Goal: Task Accomplishment & Management: Complete application form

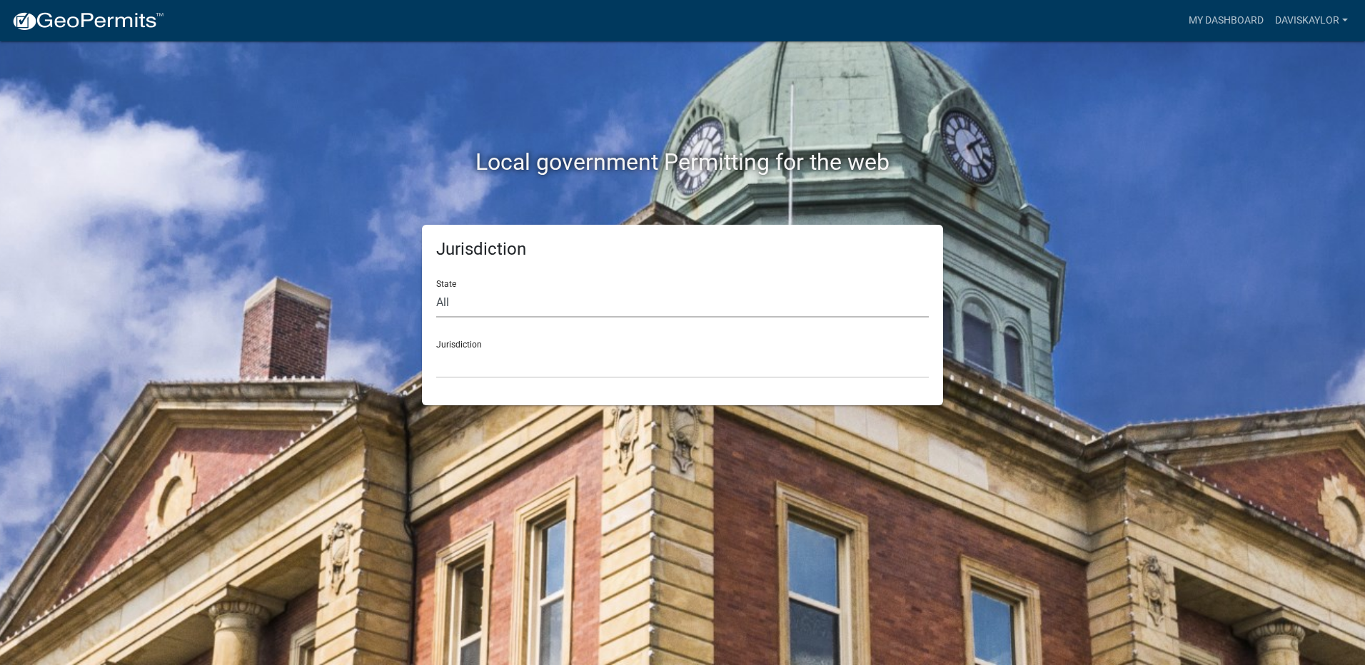
click at [456, 290] on select "All [US_STATE] [US_STATE] [US_STATE] [US_STATE] [US_STATE] [US_STATE] [US_STATE…" at bounding box center [682, 302] width 493 height 29
select select "[US_STATE]"
click at [436, 288] on select "All [US_STATE] [US_STATE] [US_STATE] [US_STATE] [US_STATE] [US_STATE] [US_STATE…" at bounding box center [682, 302] width 493 height 29
click at [489, 380] on div "Jurisdiction State All Colorado Georgia Indiana Iowa Kansas Minnesota Ohio Sout…" at bounding box center [682, 315] width 521 height 181
drag, startPoint x: 491, startPoint y: 357, endPoint x: 501, endPoint y: 363, distance: 11.9
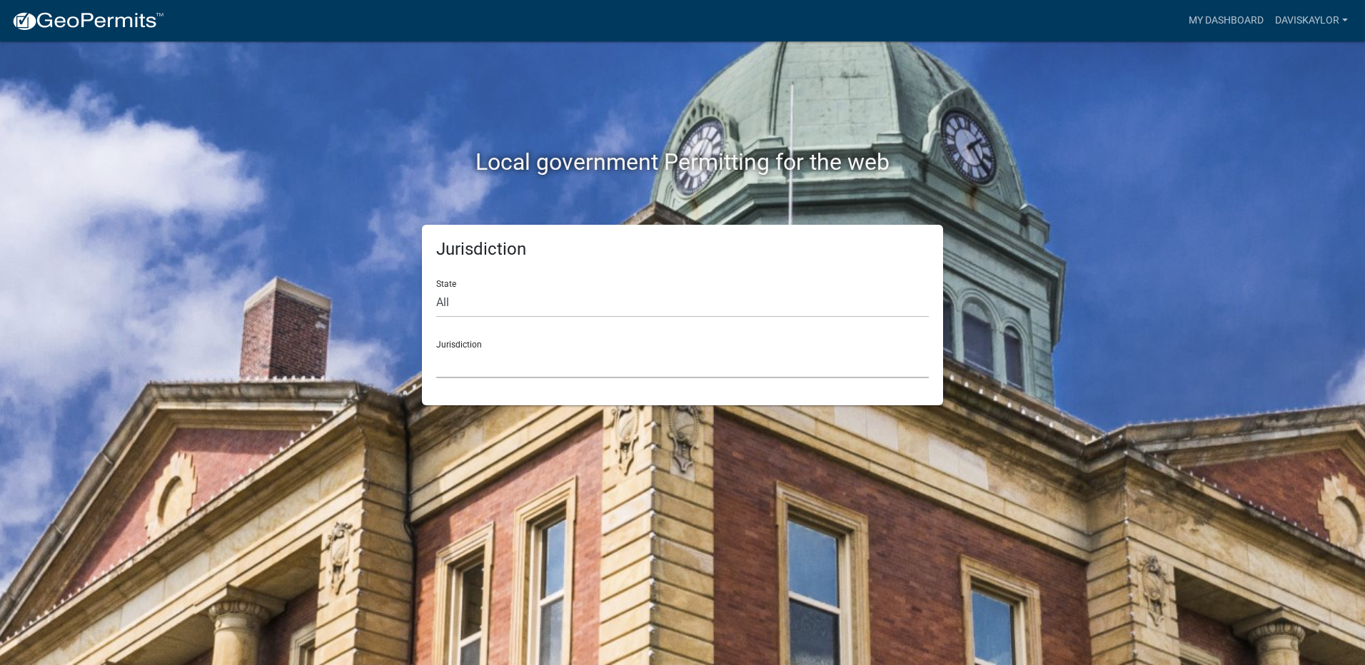
click at [491, 357] on select "City of Charlestown, Indiana City of Jeffersonville, Indiana City of Logansport…" at bounding box center [682, 363] width 493 height 29
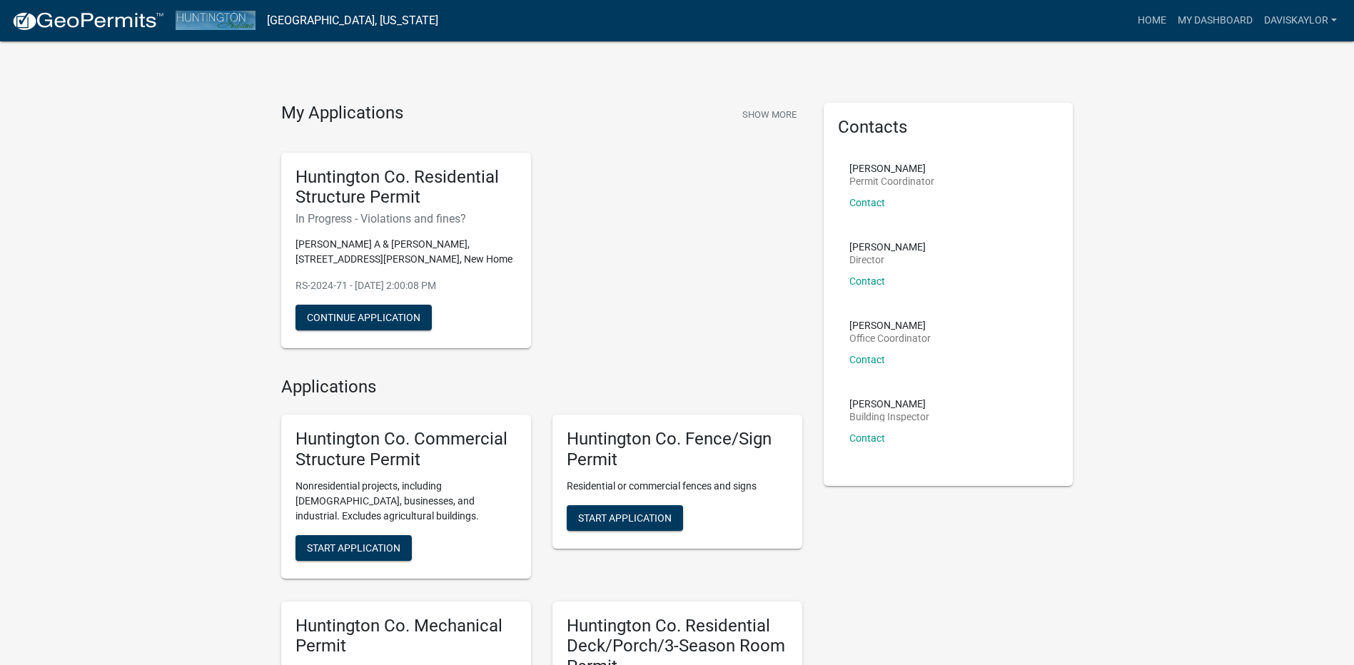
click at [882, 168] on p "[PERSON_NAME]" at bounding box center [891, 168] width 85 height 10
drag, startPoint x: 1263, startPoint y: 19, endPoint x: 1251, endPoint y: 21, distance: 12.3
click at [1263, 19] on link "daviskaylor" at bounding box center [1300, 20] width 84 height 27
click at [1218, 19] on link "My Dashboard" at bounding box center [1215, 20] width 86 height 27
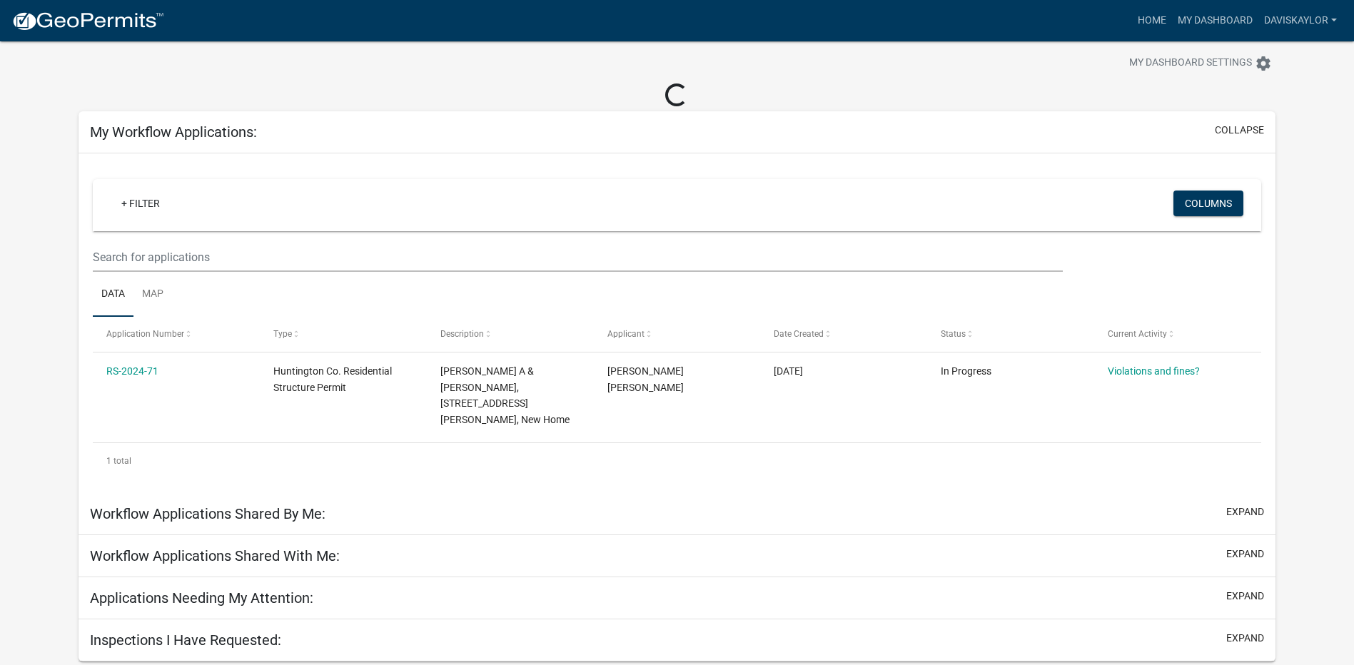
scroll to position [41, 0]
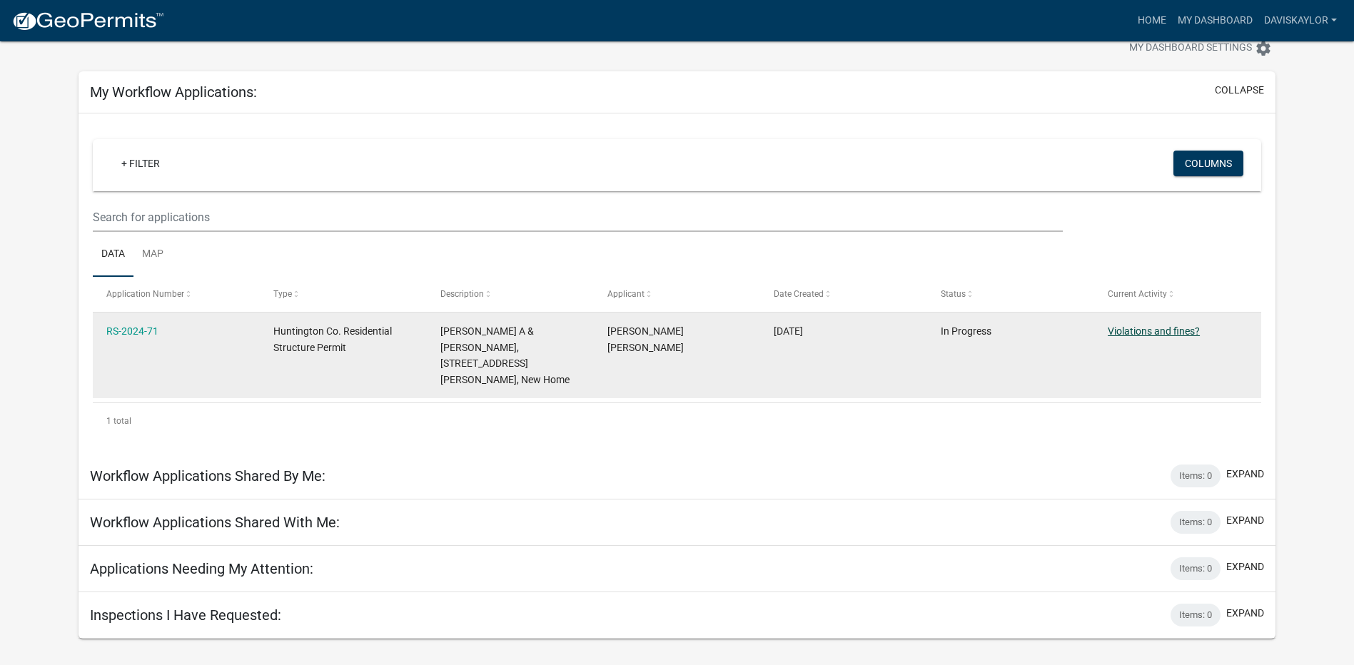
click at [1188, 331] on link "Violations and fines?" at bounding box center [1154, 330] width 92 height 11
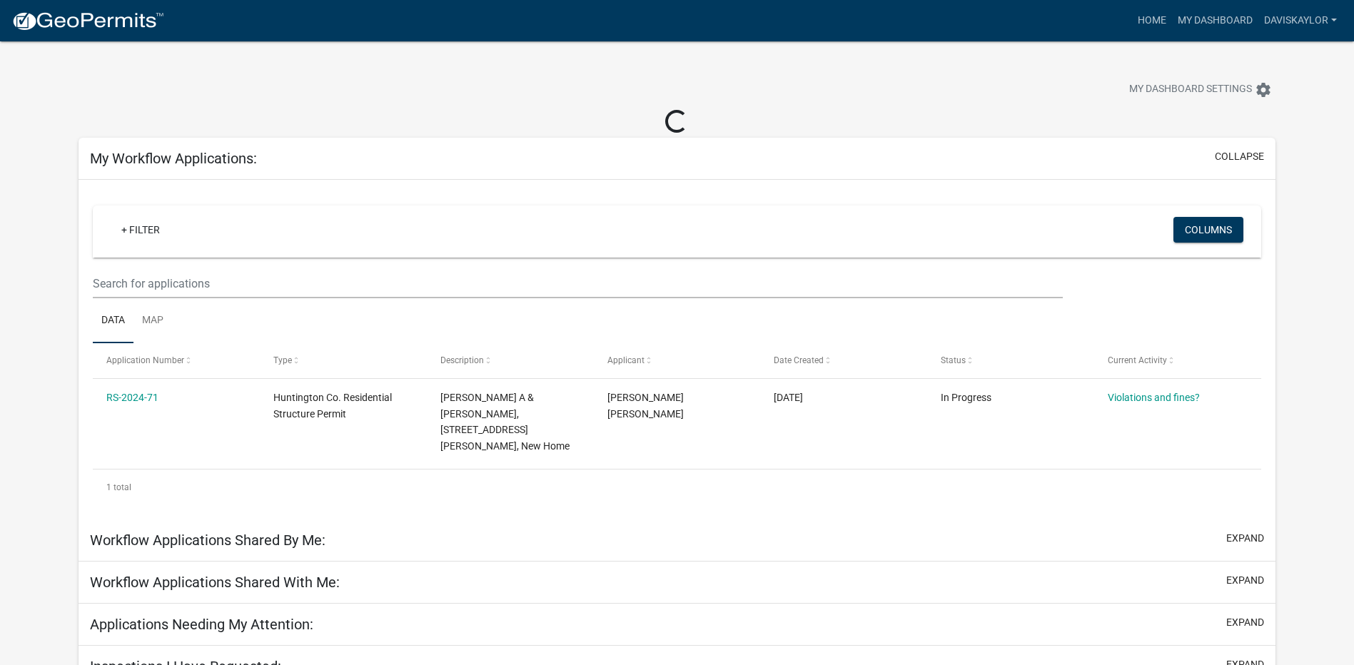
scroll to position [41, 0]
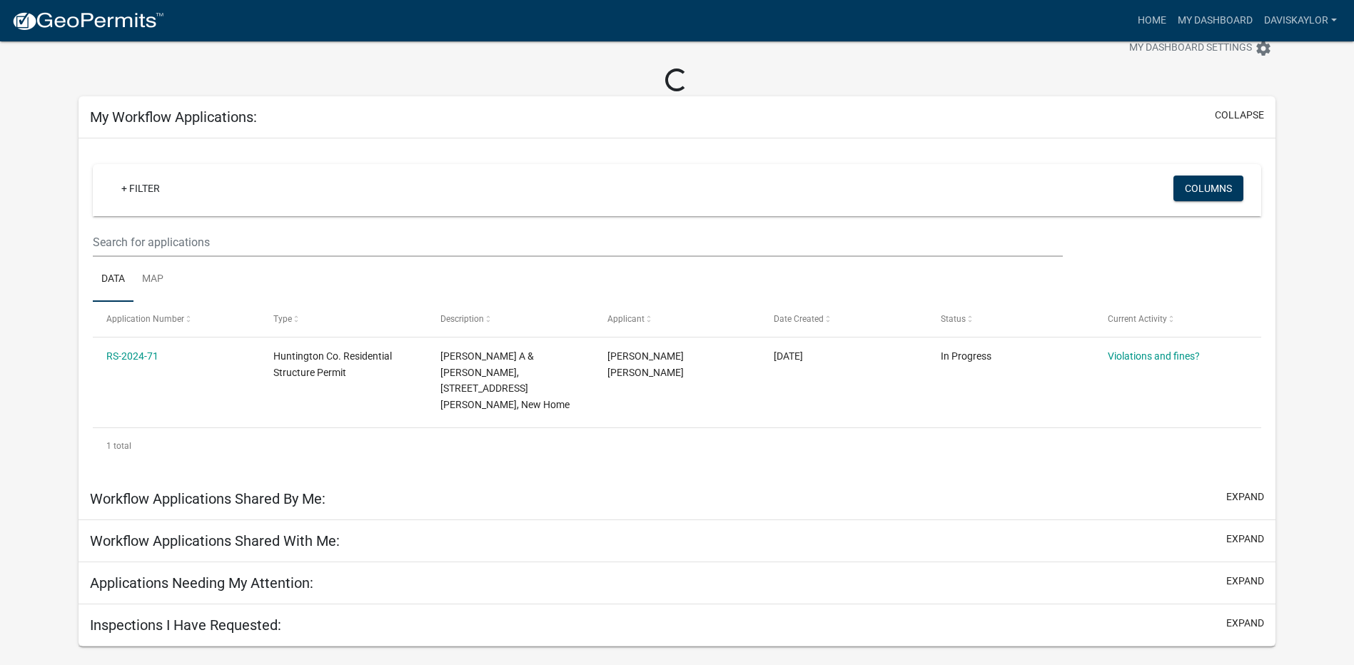
click at [283, 479] on div "Workflow Applications Shared By Me: expand" at bounding box center [677, 499] width 1197 height 42
click at [290, 490] on h5 "Workflow Applications Shared By Me:" at bounding box center [208, 498] width 236 height 17
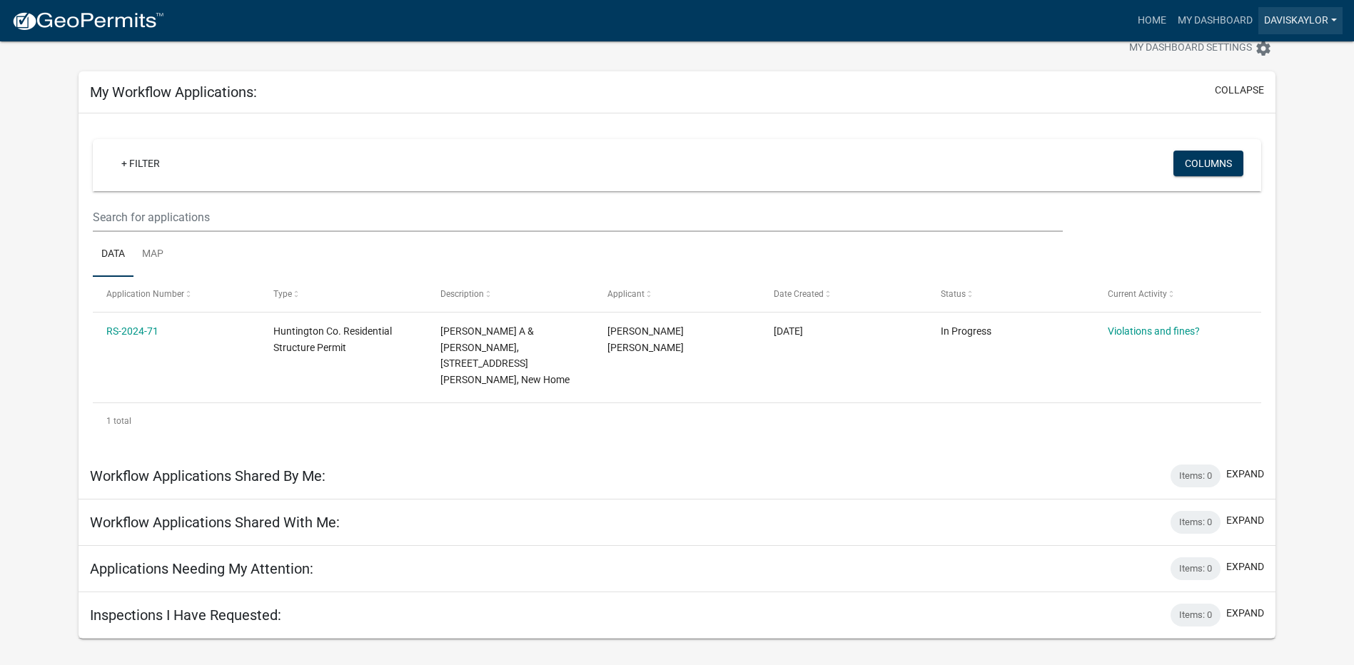
click at [1279, 16] on link "daviskaylor" at bounding box center [1300, 20] width 84 height 27
click at [1196, 21] on link "My Dashboard" at bounding box center [1215, 20] width 86 height 27
click at [1154, 22] on link "Home" at bounding box center [1152, 20] width 40 height 27
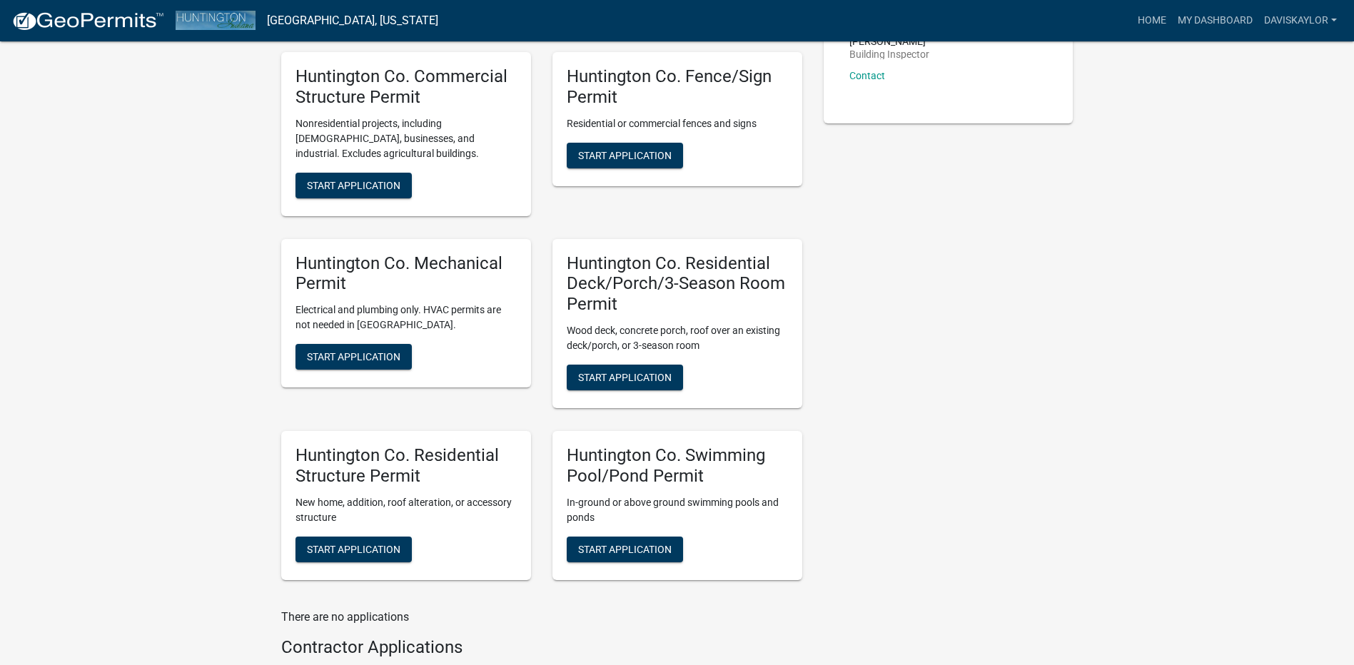
scroll to position [472, 0]
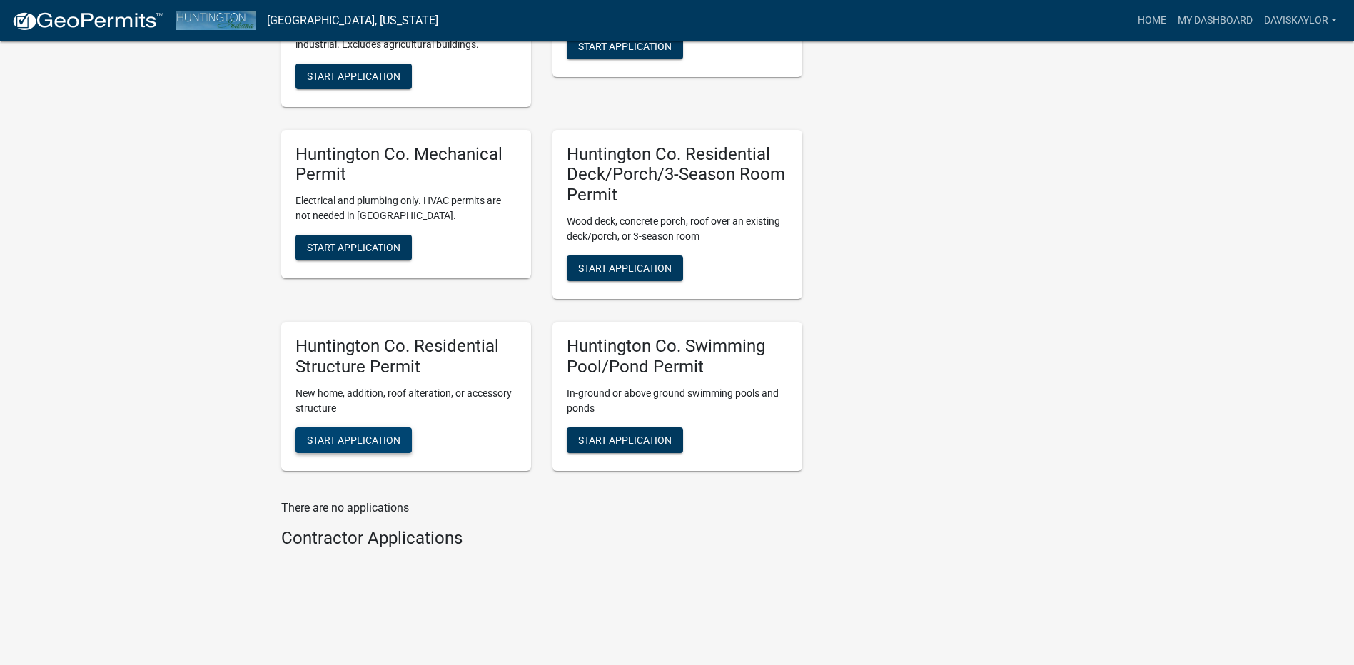
click at [355, 445] on span "Start Application" at bounding box center [354, 439] width 94 height 11
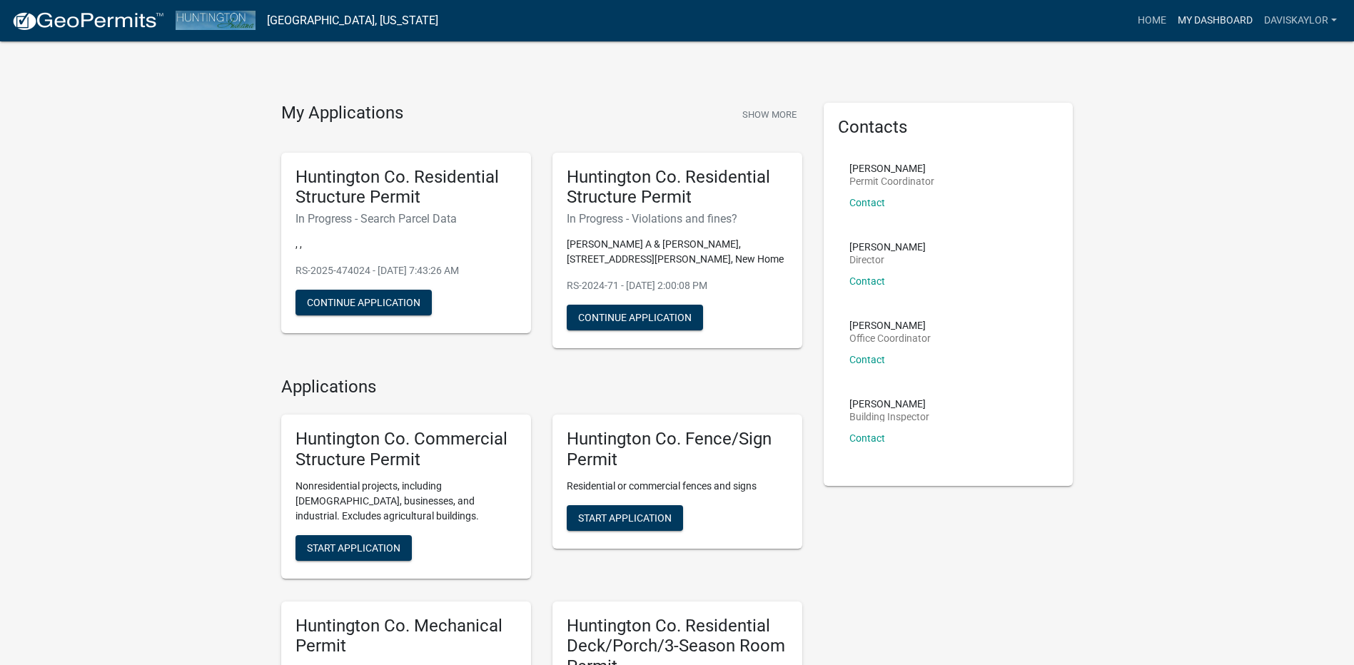
click at [1222, 19] on link "My Dashboard" at bounding box center [1215, 20] width 86 height 27
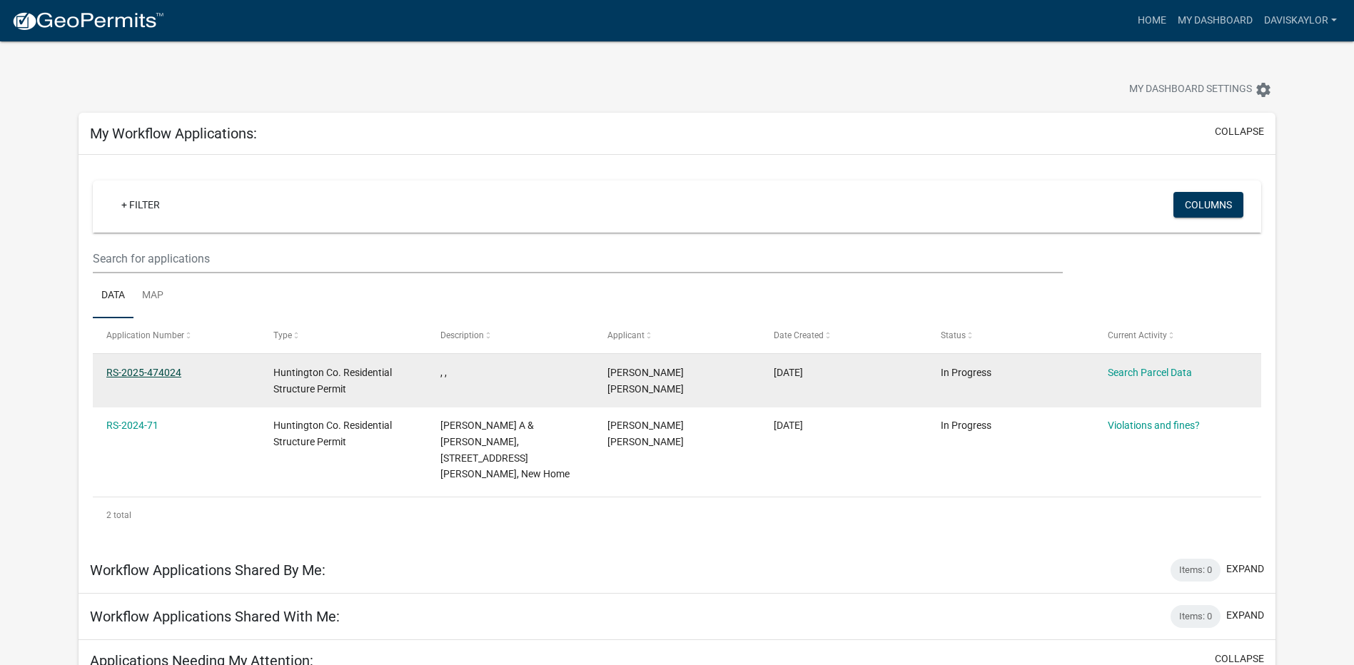
click at [150, 375] on link "RS-2025-474024" at bounding box center [143, 372] width 75 height 11
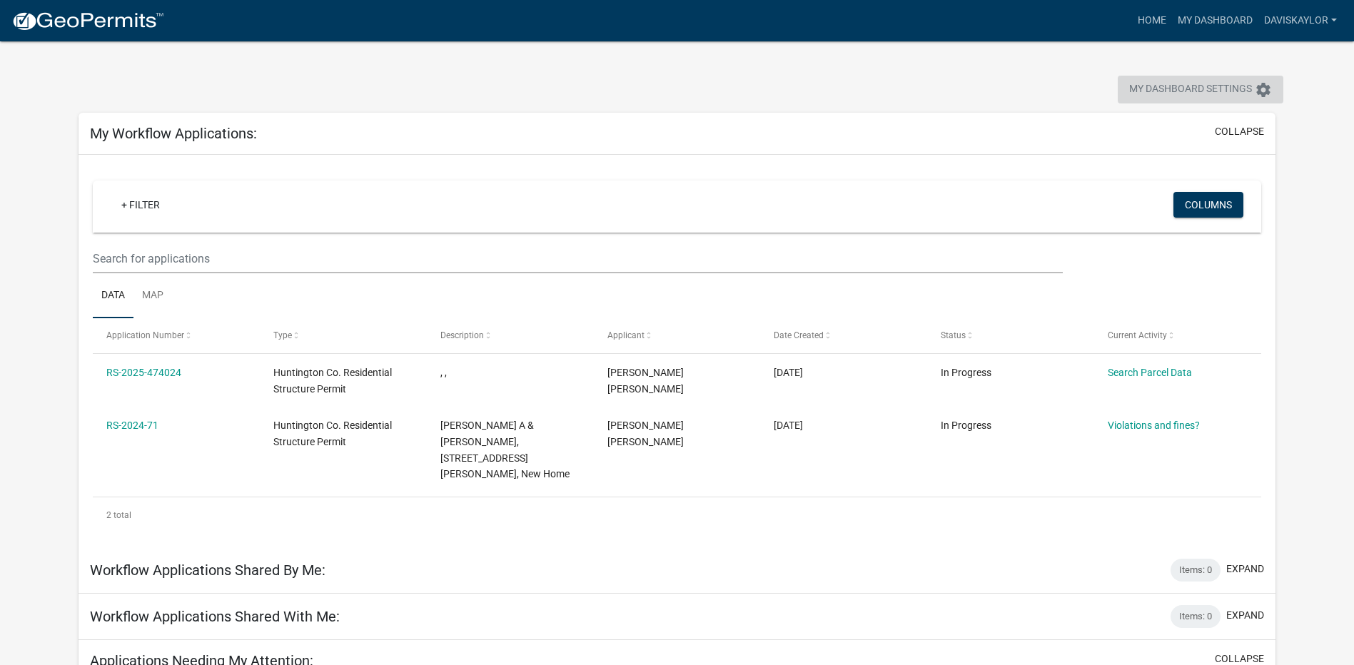
click at [1176, 92] on span "My Dashboard Settings" at bounding box center [1190, 89] width 123 height 17
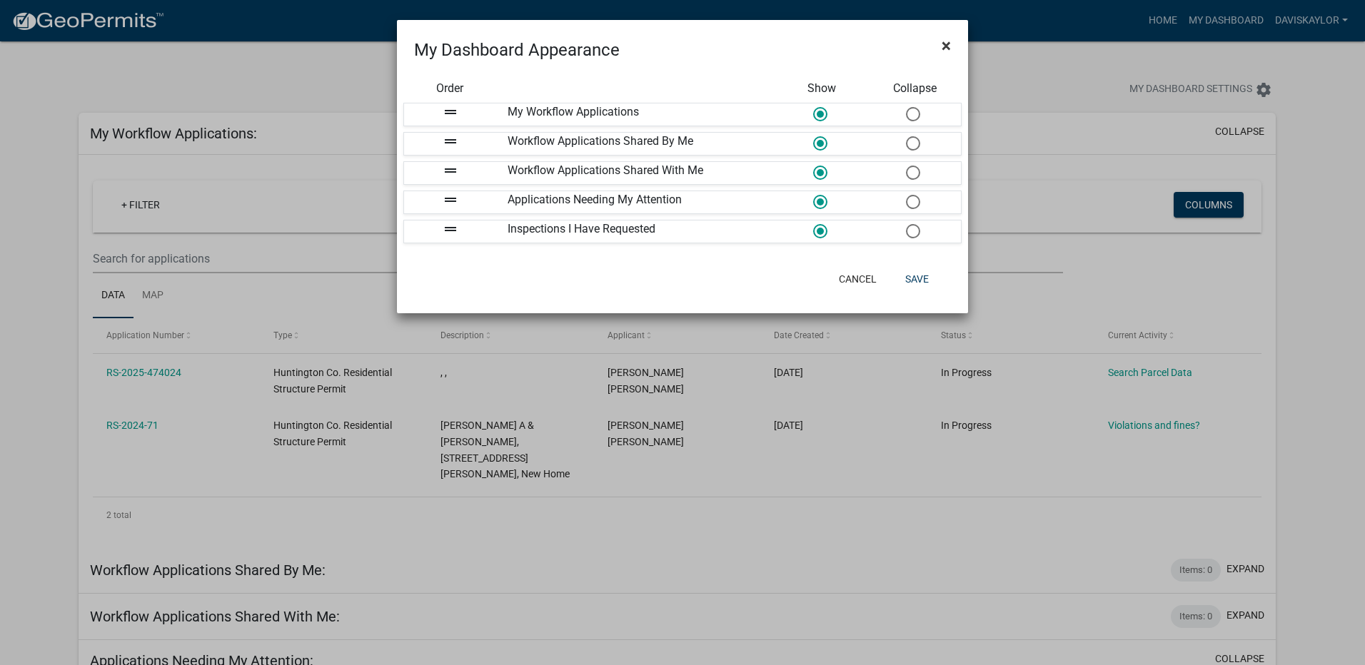
click at [951, 46] on button "×" at bounding box center [946, 46] width 32 height 40
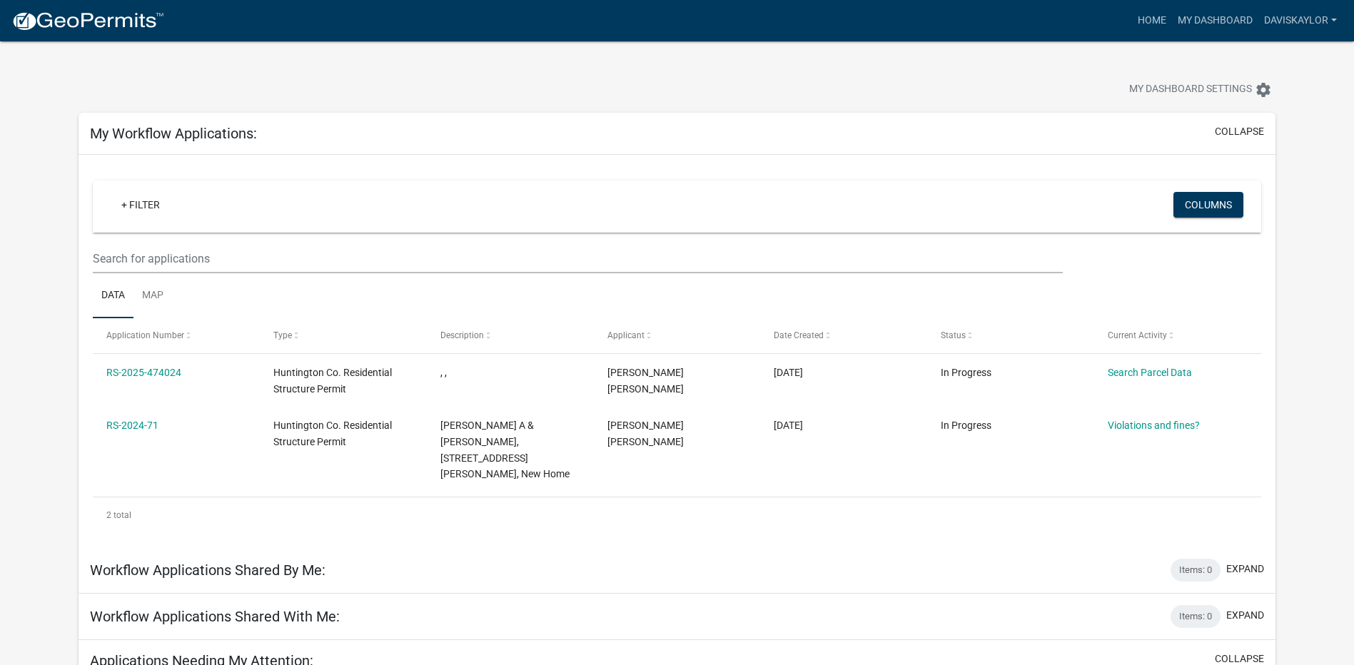
click at [106, 35] on link at bounding box center [87, 21] width 153 height 30
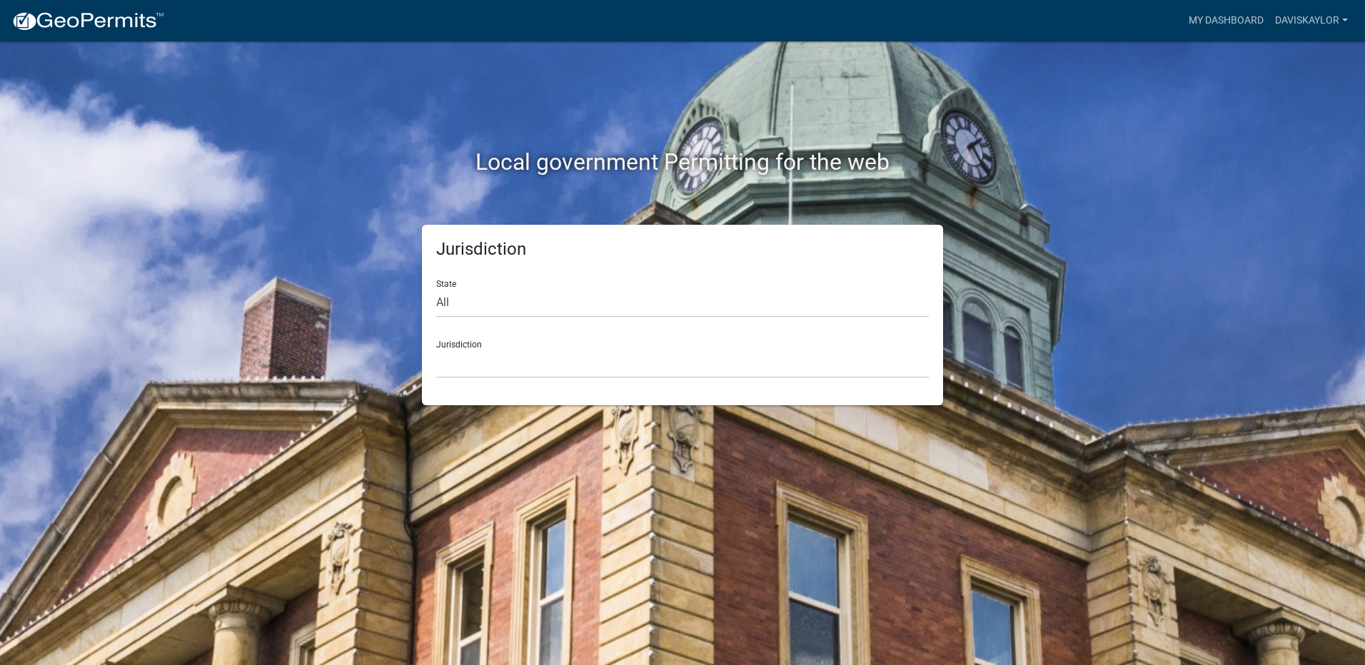
click at [470, 345] on div "Jurisdiction Custer County, Colorado Carroll County, Georgia Cook County, Georg…" at bounding box center [682, 353] width 493 height 49
click at [482, 365] on select "[GEOGRAPHIC_DATA], [US_STATE] [GEOGRAPHIC_DATA], [US_STATE][PERSON_NAME][GEOGRA…" at bounding box center [682, 363] width 493 height 29
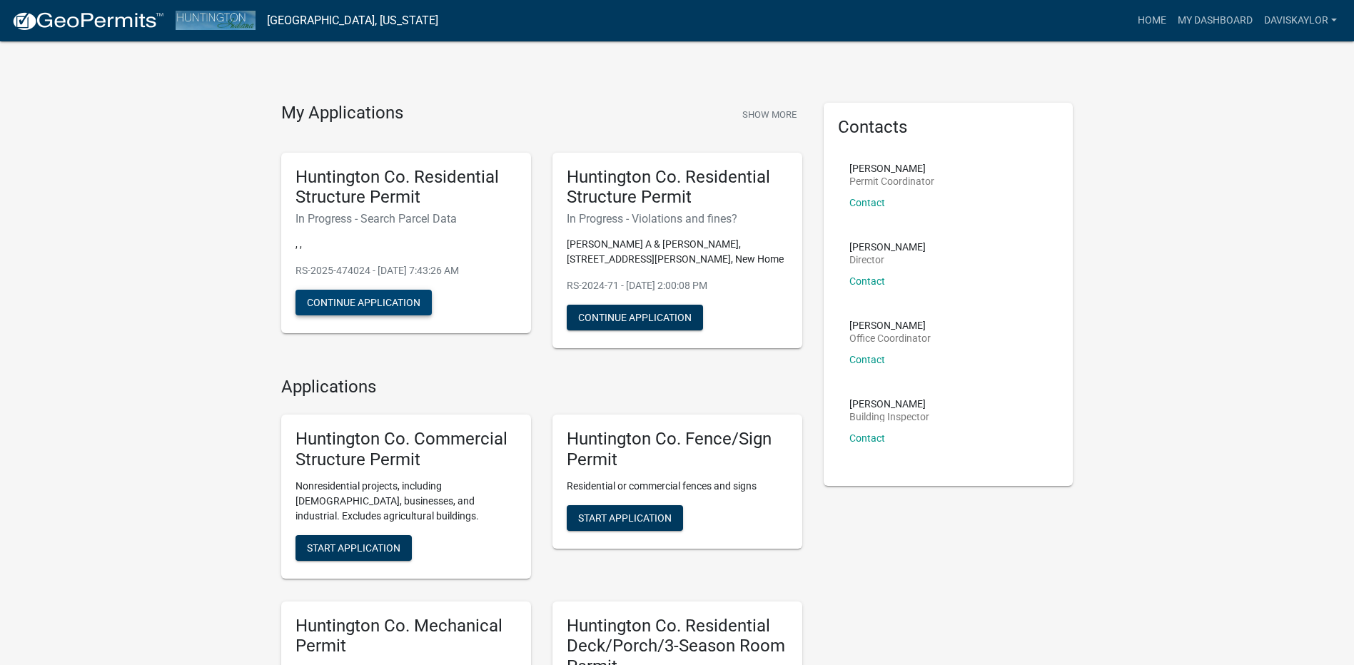
click at [402, 304] on button "Continue Application" at bounding box center [364, 303] width 136 height 26
click at [620, 315] on button "Continue Application" at bounding box center [635, 318] width 136 height 26
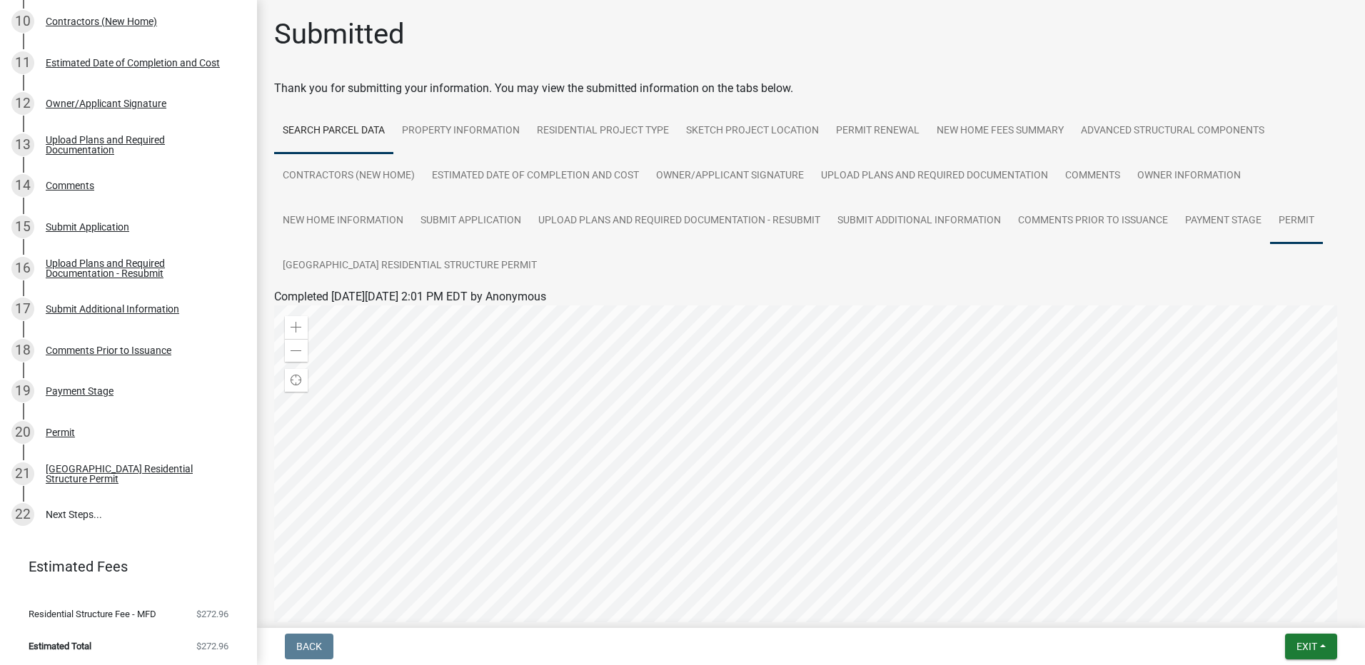
click at [1309, 221] on link "Permit" at bounding box center [1296, 221] width 53 height 46
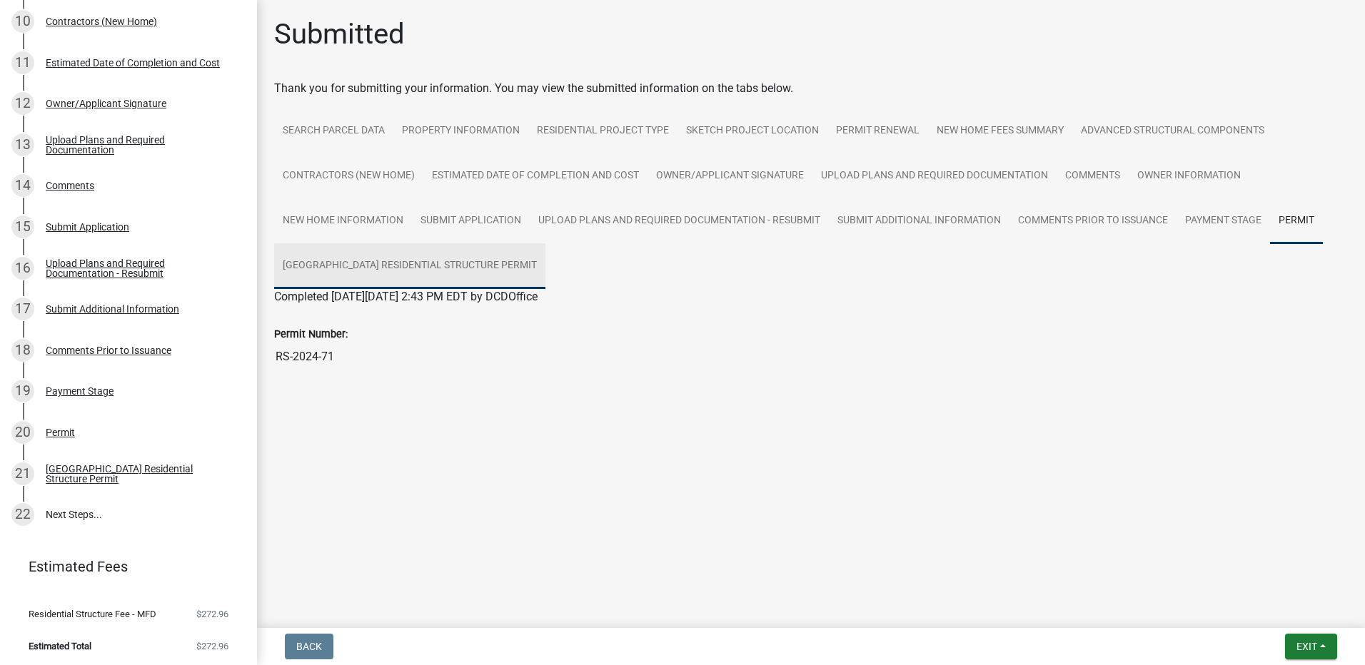
click at [484, 276] on link "[GEOGRAPHIC_DATA] Residential Structure Permit" at bounding box center [409, 266] width 271 height 46
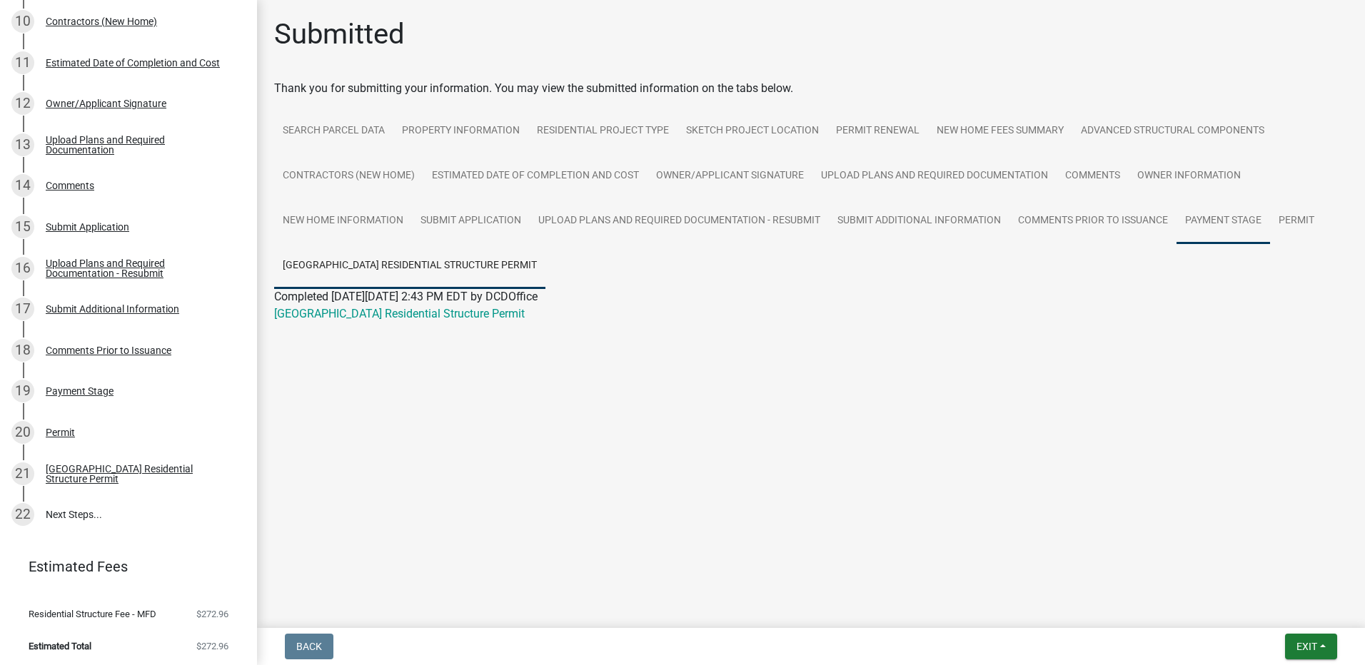
click at [1183, 228] on link "Payment Stage" at bounding box center [1223, 221] width 94 height 46
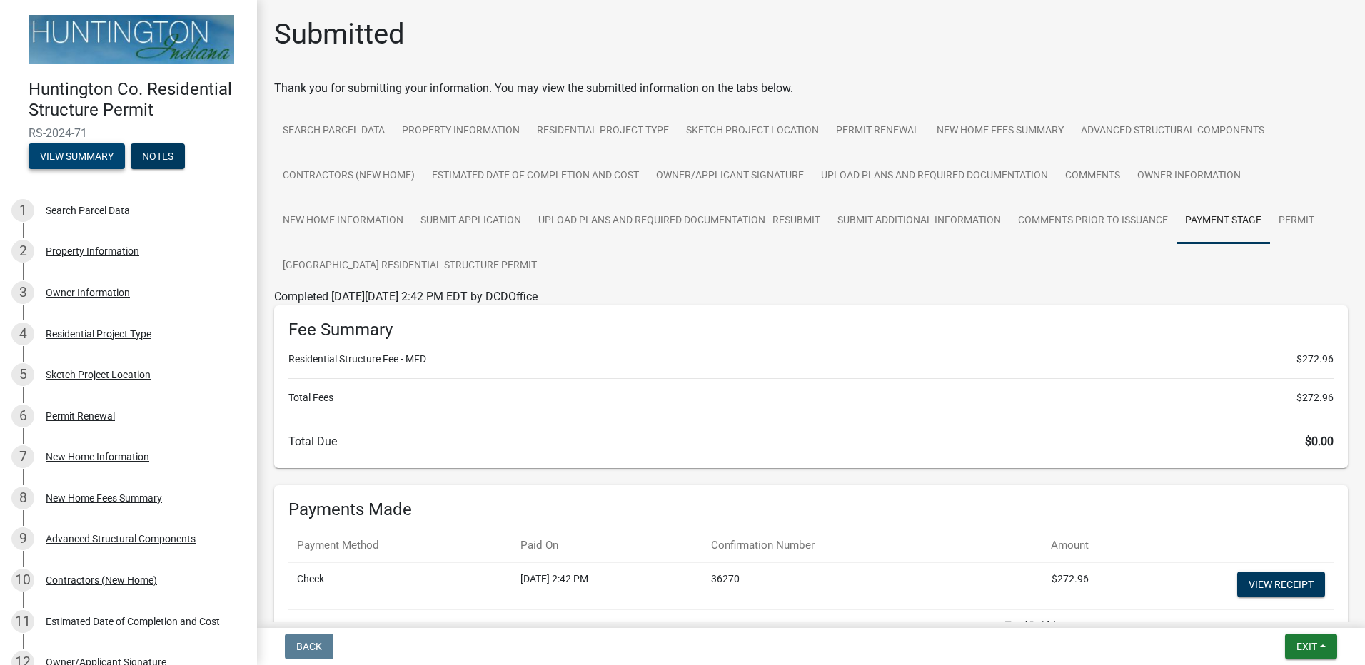
click at [92, 157] on button "View Summary" at bounding box center [77, 156] width 96 height 26
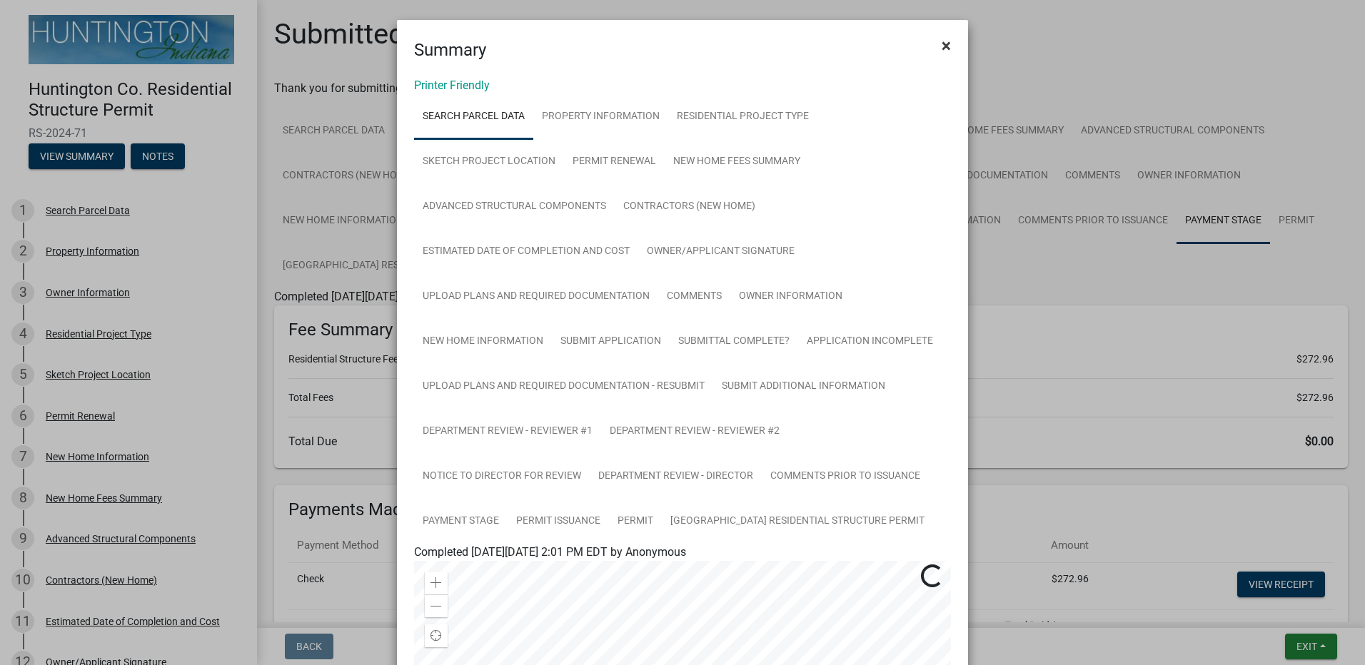
click at [946, 40] on button "×" at bounding box center [946, 46] width 32 height 40
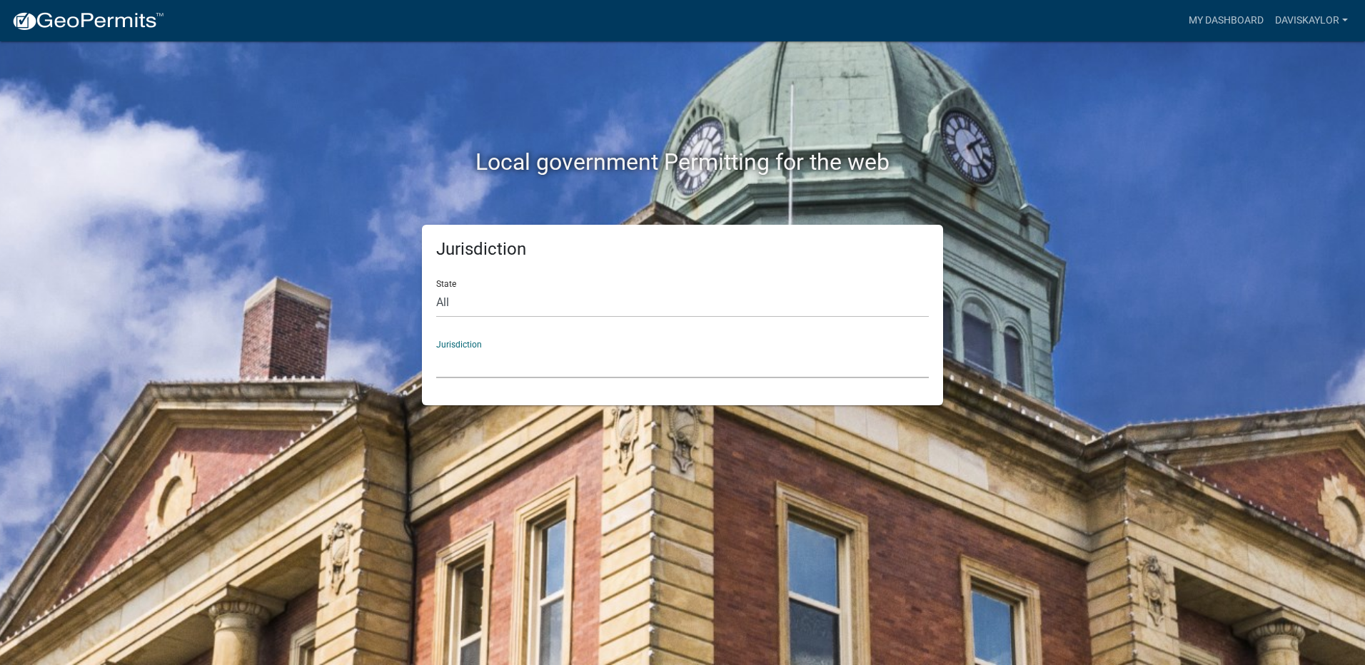
click at [483, 362] on select "[GEOGRAPHIC_DATA], [US_STATE] [GEOGRAPHIC_DATA], [US_STATE][PERSON_NAME][GEOGRA…" at bounding box center [682, 363] width 493 height 29
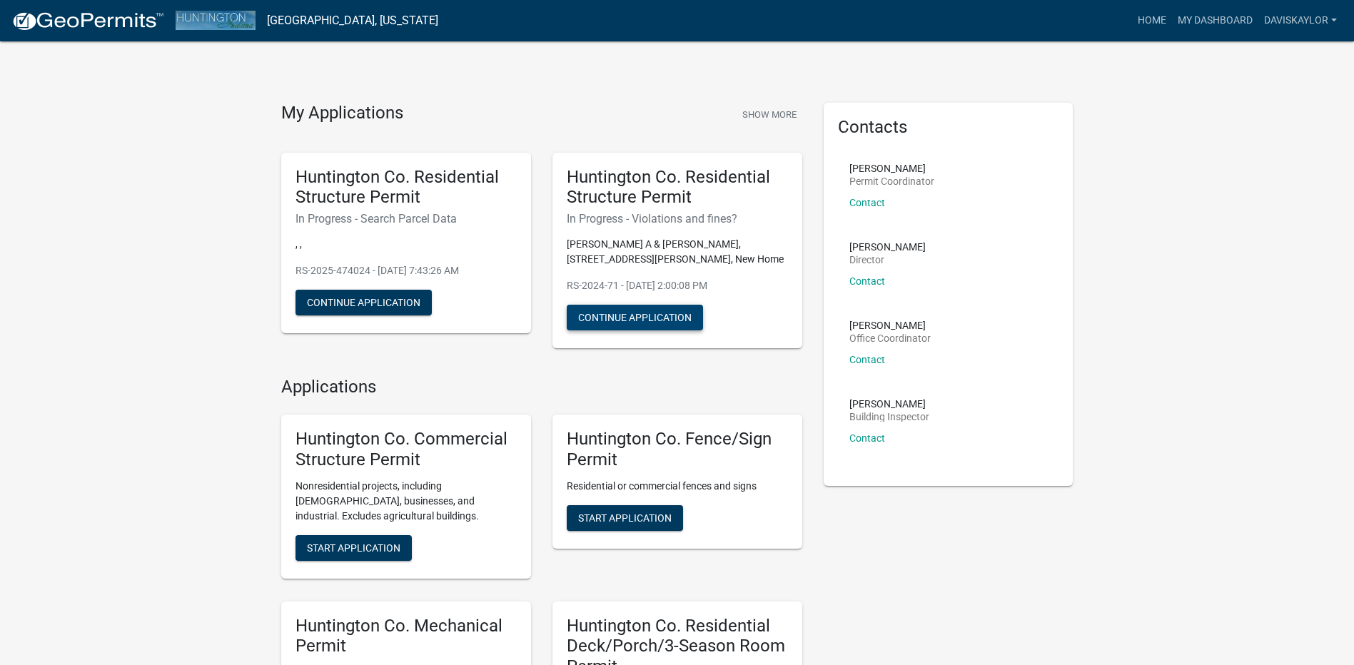
click at [626, 316] on button "Continue Application" at bounding box center [635, 318] width 136 height 26
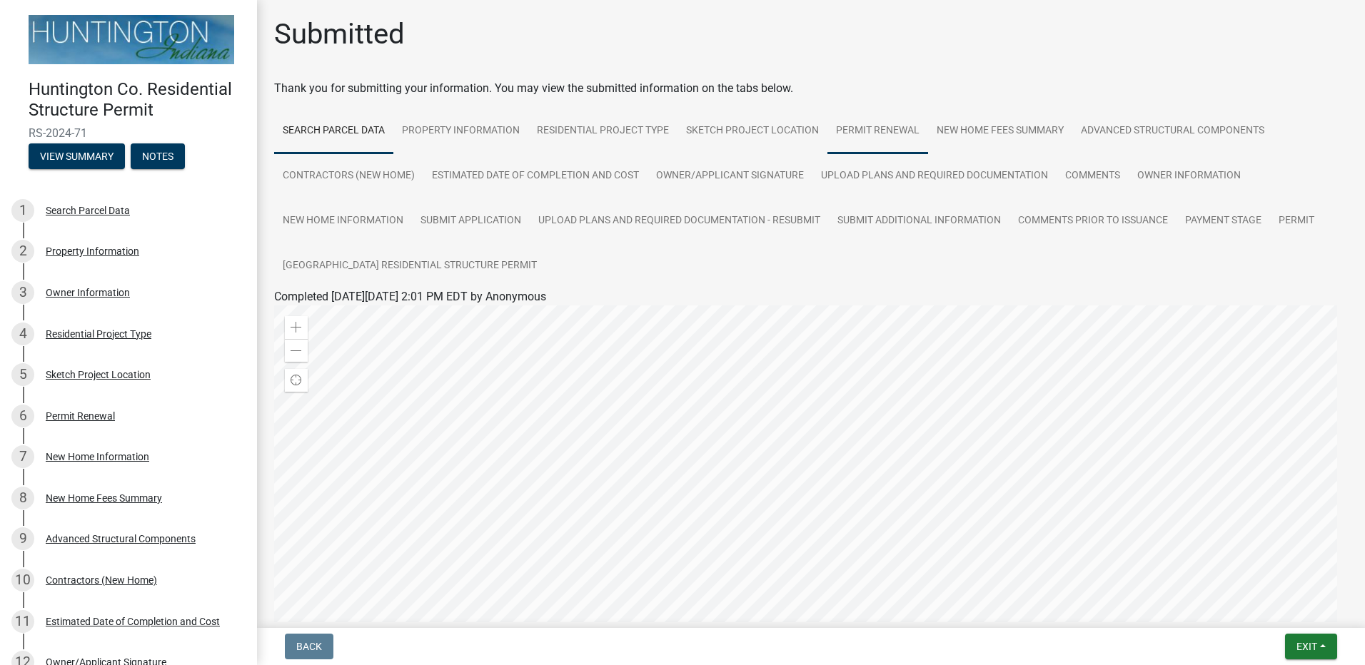
click at [859, 126] on link "Permit Renewal" at bounding box center [877, 131] width 101 height 46
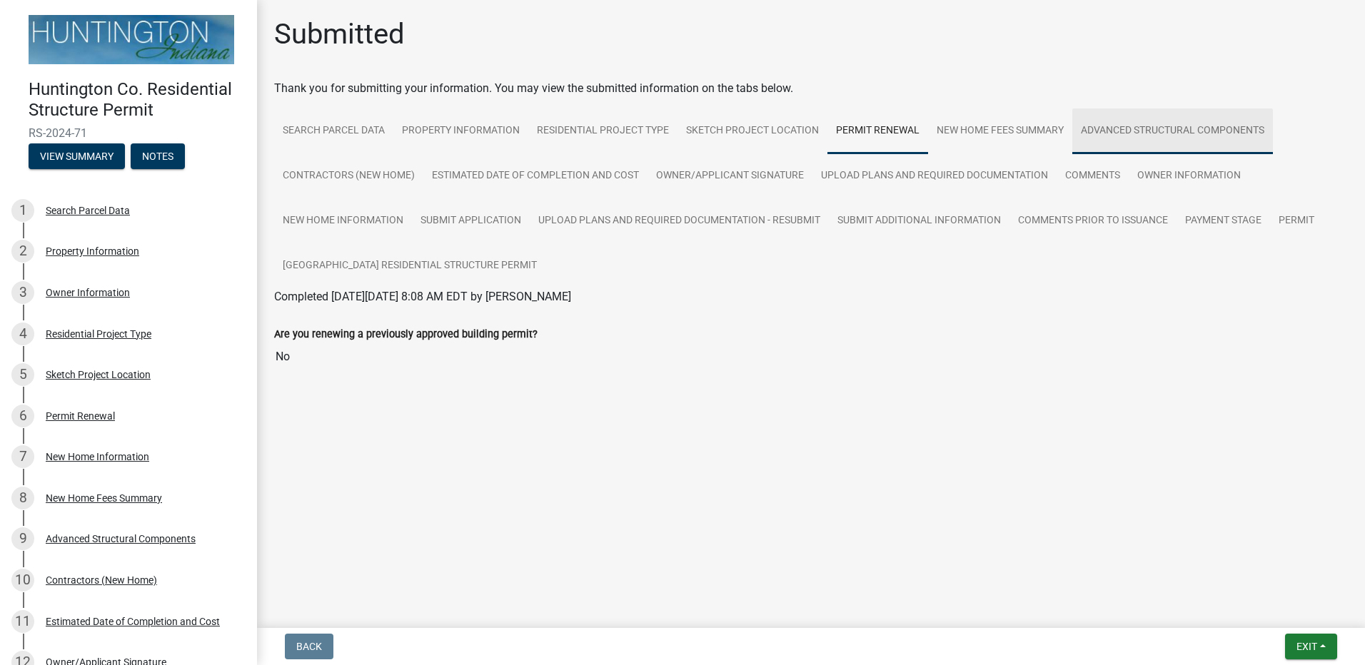
click at [1191, 132] on link "Advanced Structural Components" at bounding box center [1172, 131] width 201 height 46
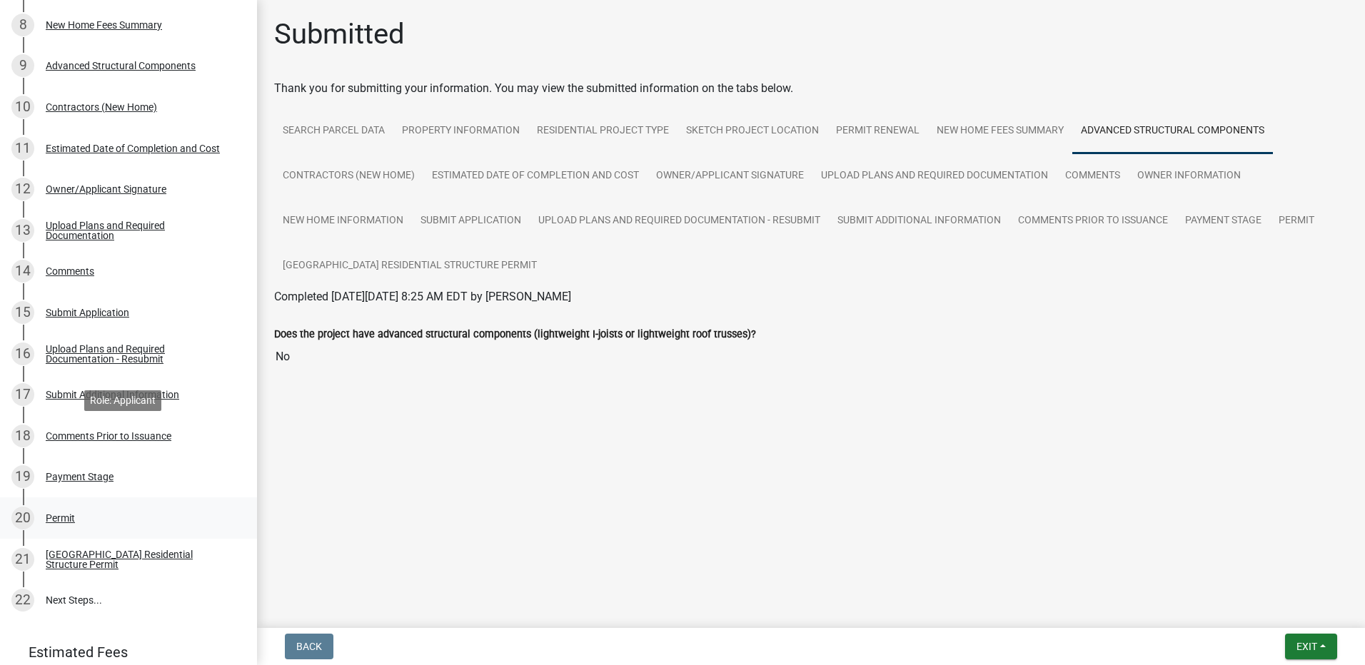
scroll to position [559, 0]
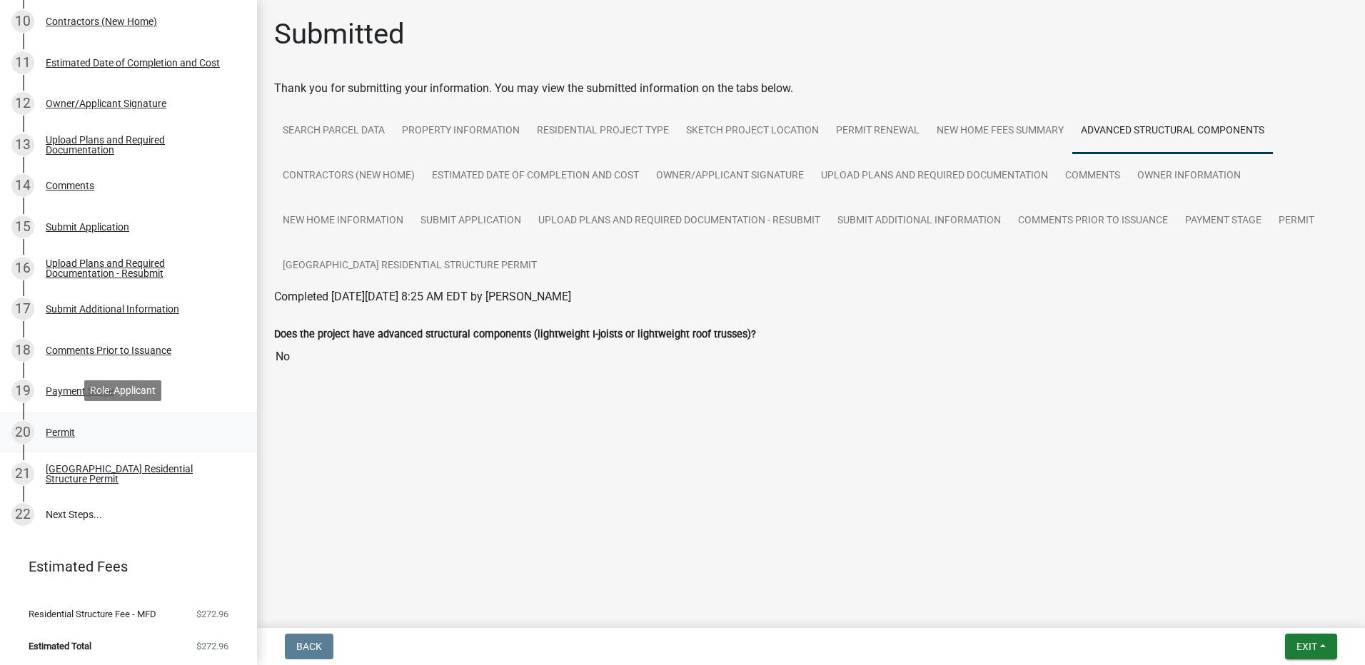
click at [62, 428] on div "Permit" at bounding box center [60, 433] width 29 height 10
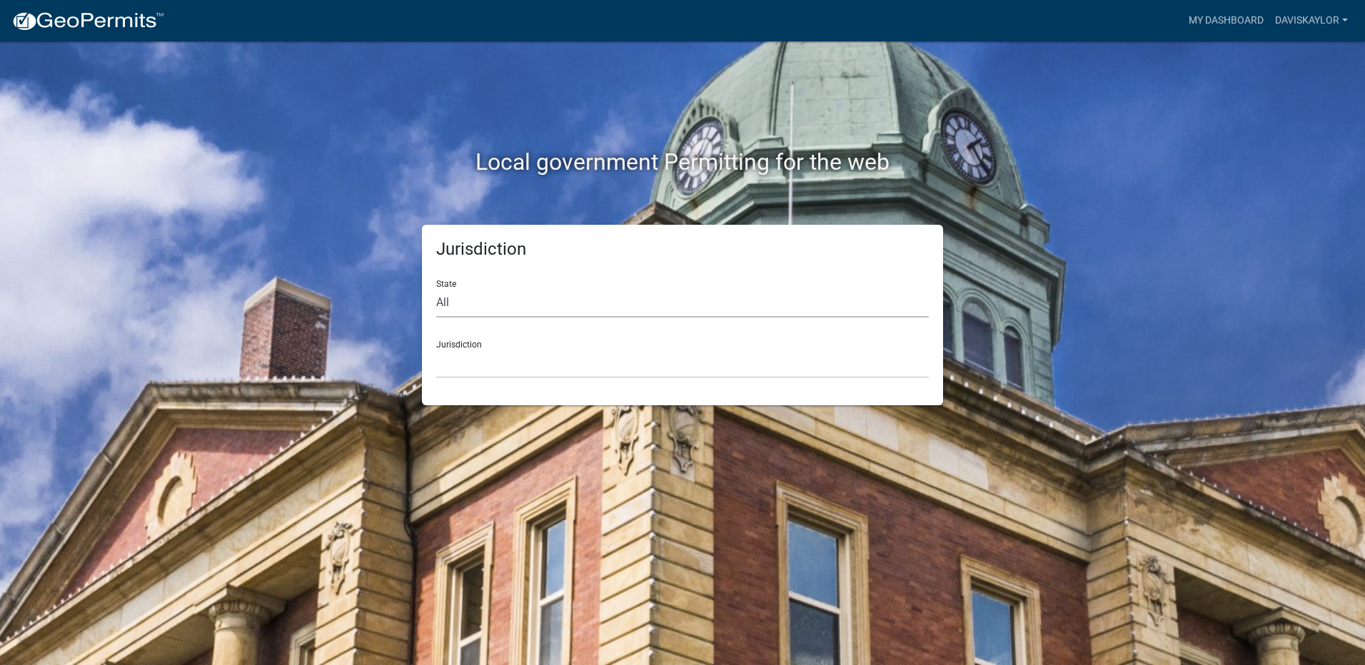
click at [538, 306] on select "All [US_STATE] [US_STATE] [US_STATE] [US_STATE] [US_STATE] [US_STATE] [US_STATE…" at bounding box center [682, 302] width 493 height 29
click at [509, 309] on select "All [US_STATE] [US_STATE] [US_STATE] [US_STATE] [US_STATE] [US_STATE] [US_STATE…" at bounding box center [682, 302] width 493 height 29
click at [494, 360] on select "[GEOGRAPHIC_DATA], [US_STATE] [GEOGRAPHIC_DATA], [US_STATE][PERSON_NAME][GEOGRA…" at bounding box center [682, 363] width 493 height 29
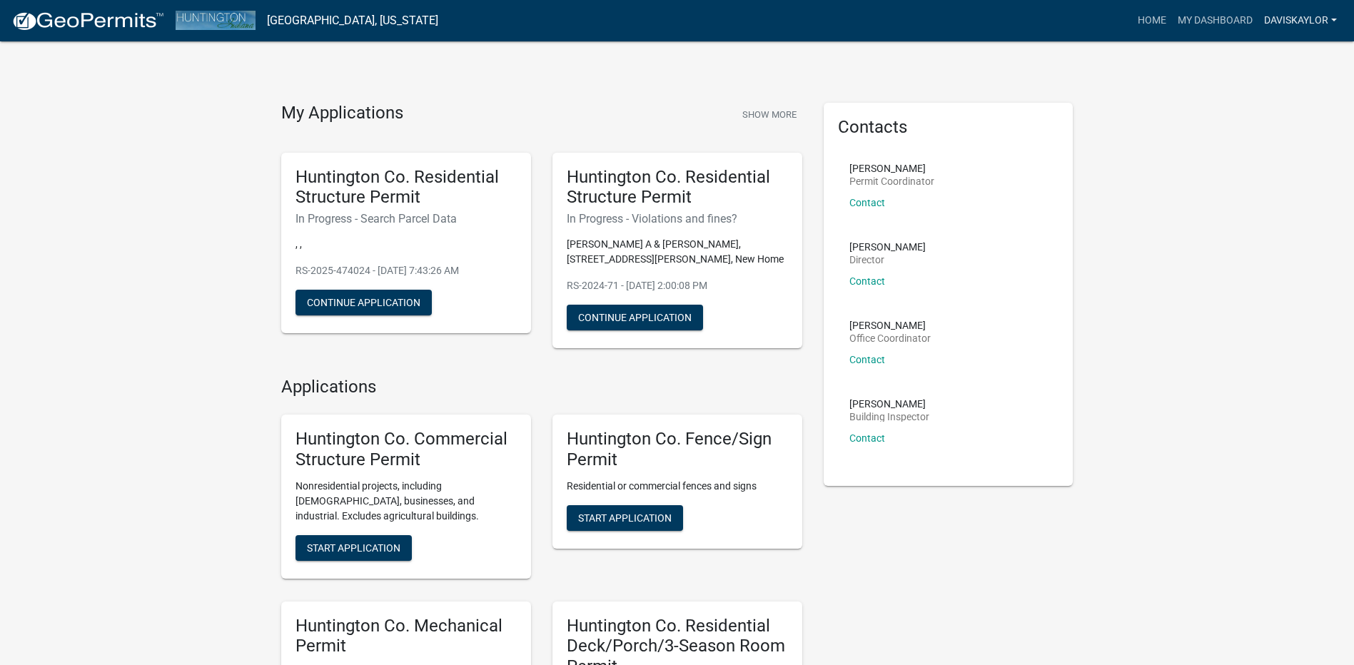
click at [1333, 16] on link "daviskaylor" at bounding box center [1300, 20] width 84 height 27
click at [1227, 20] on link "My Dashboard" at bounding box center [1215, 20] width 86 height 27
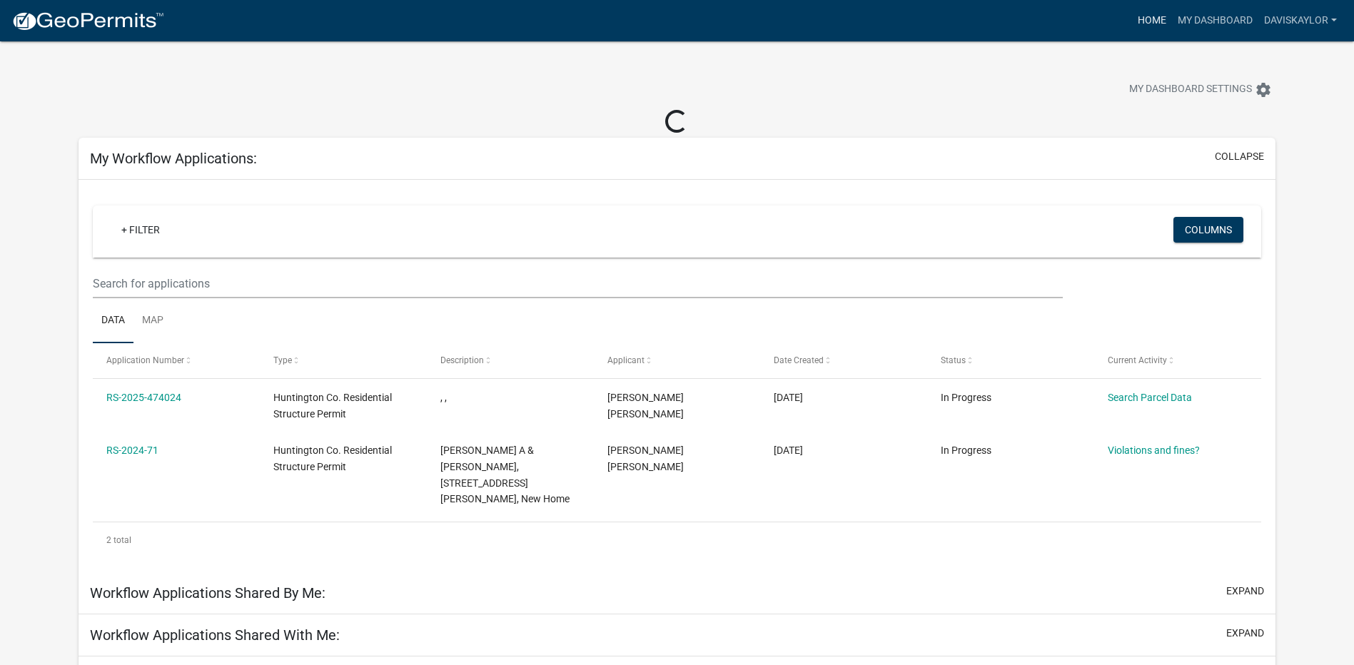
click at [1156, 24] on link "Home" at bounding box center [1152, 20] width 40 height 27
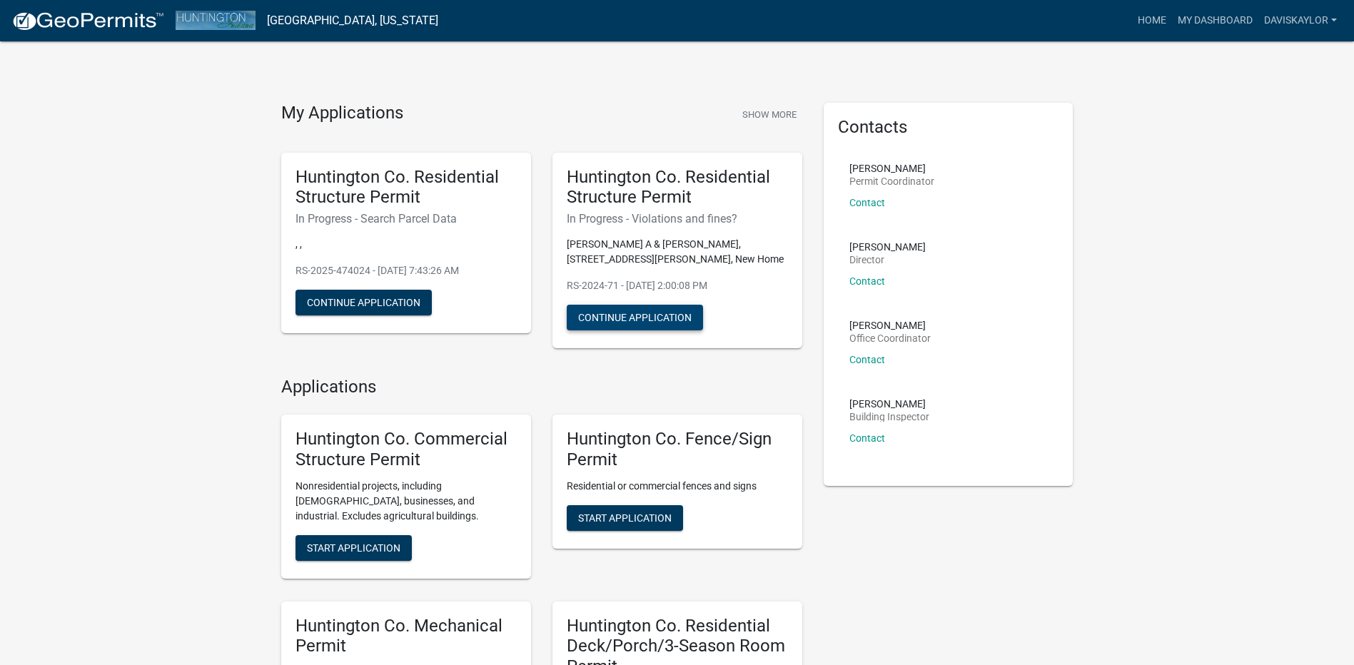
click at [691, 323] on button "Continue Application" at bounding box center [635, 318] width 136 height 26
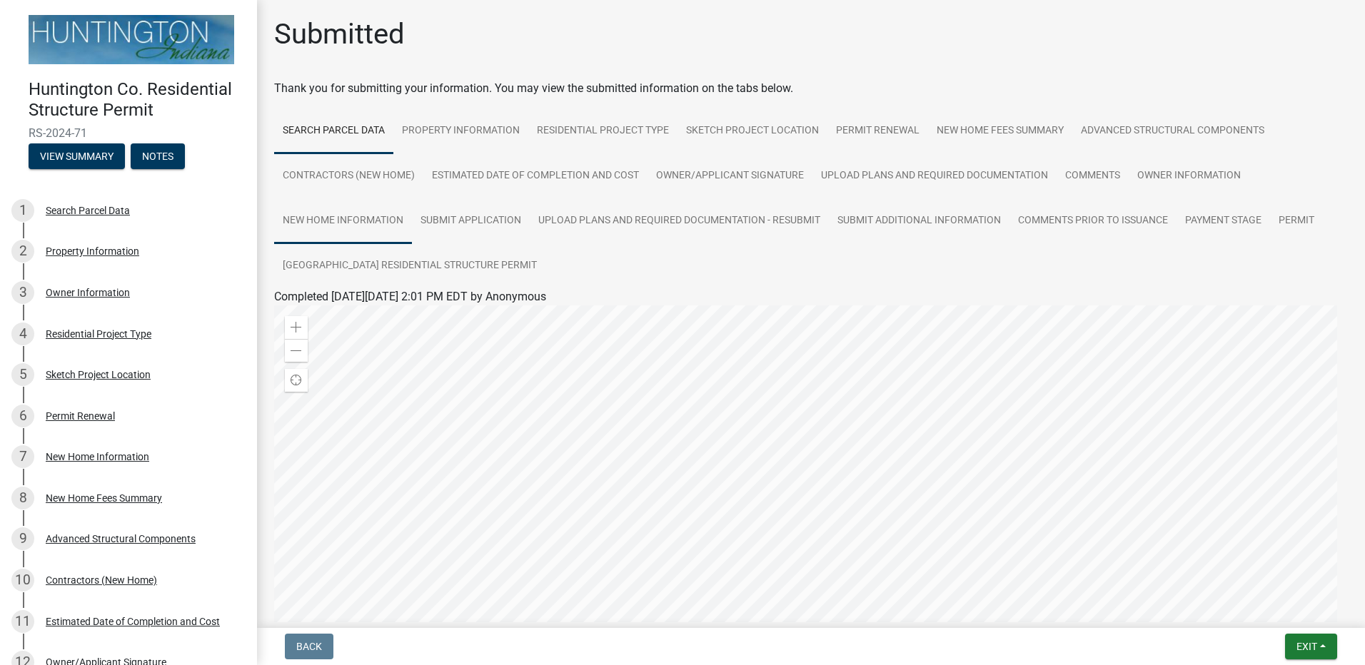
click at [350, 225] on link "New Home Information" at bounding box center [343, 221] width 138 height 46
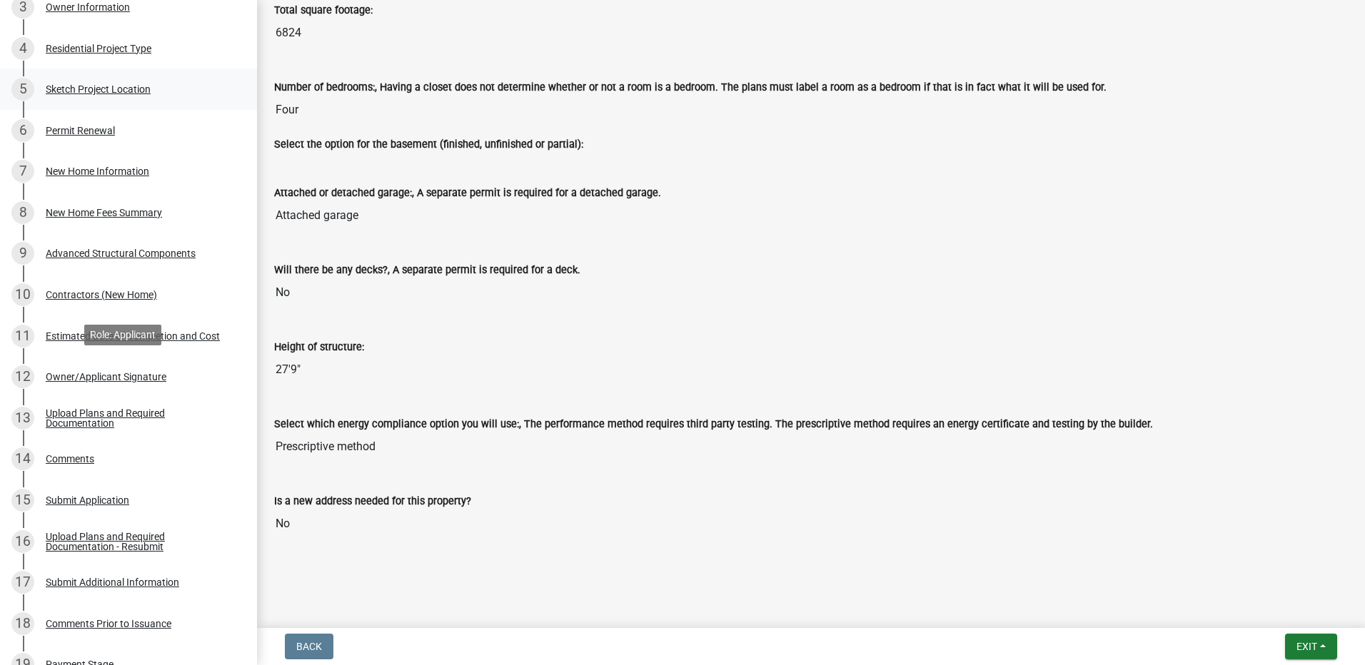
scroll to position [357, 0]
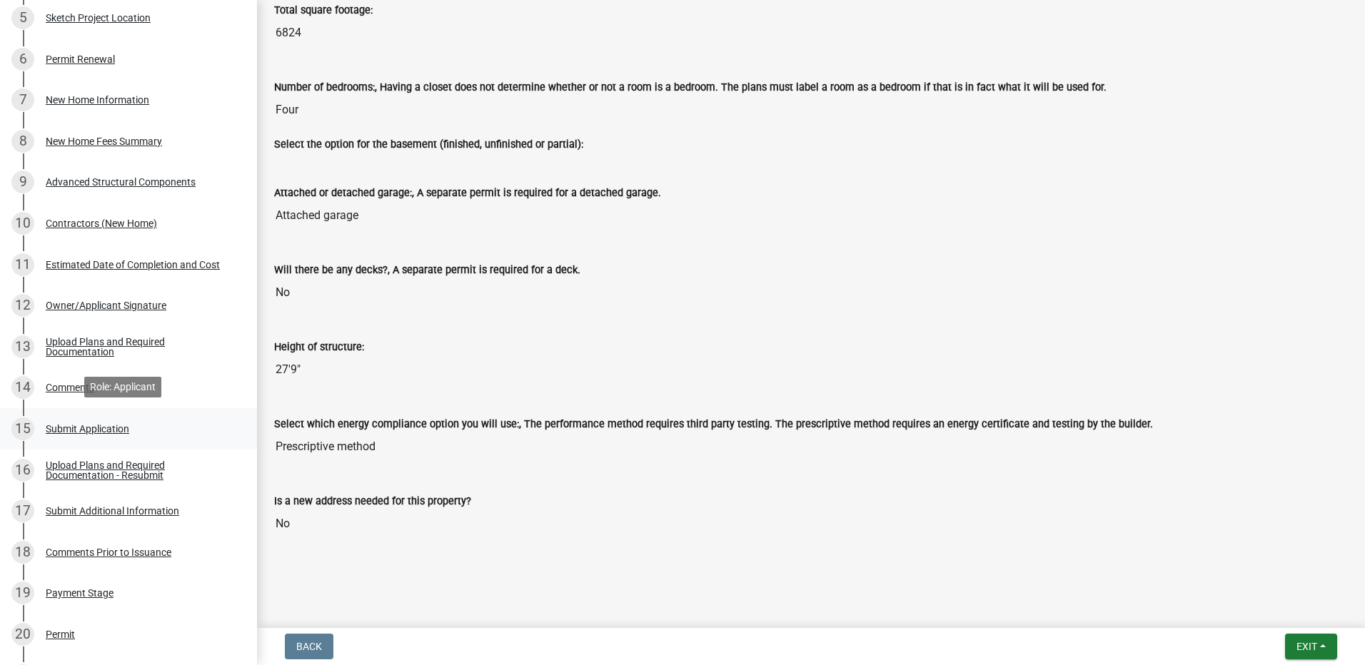
click at [133, 419] on div "15 Submit Application" at bounding box center [122, 429] width 223 height 23
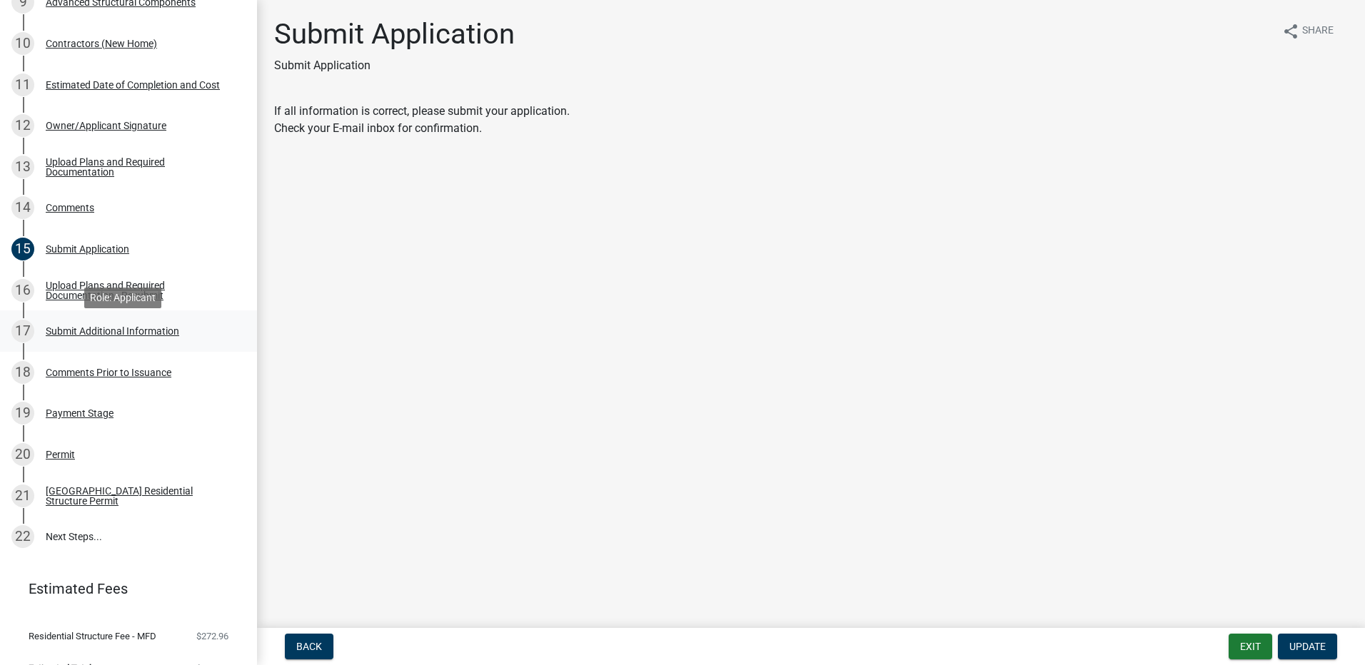
scroll to position [559, 0]
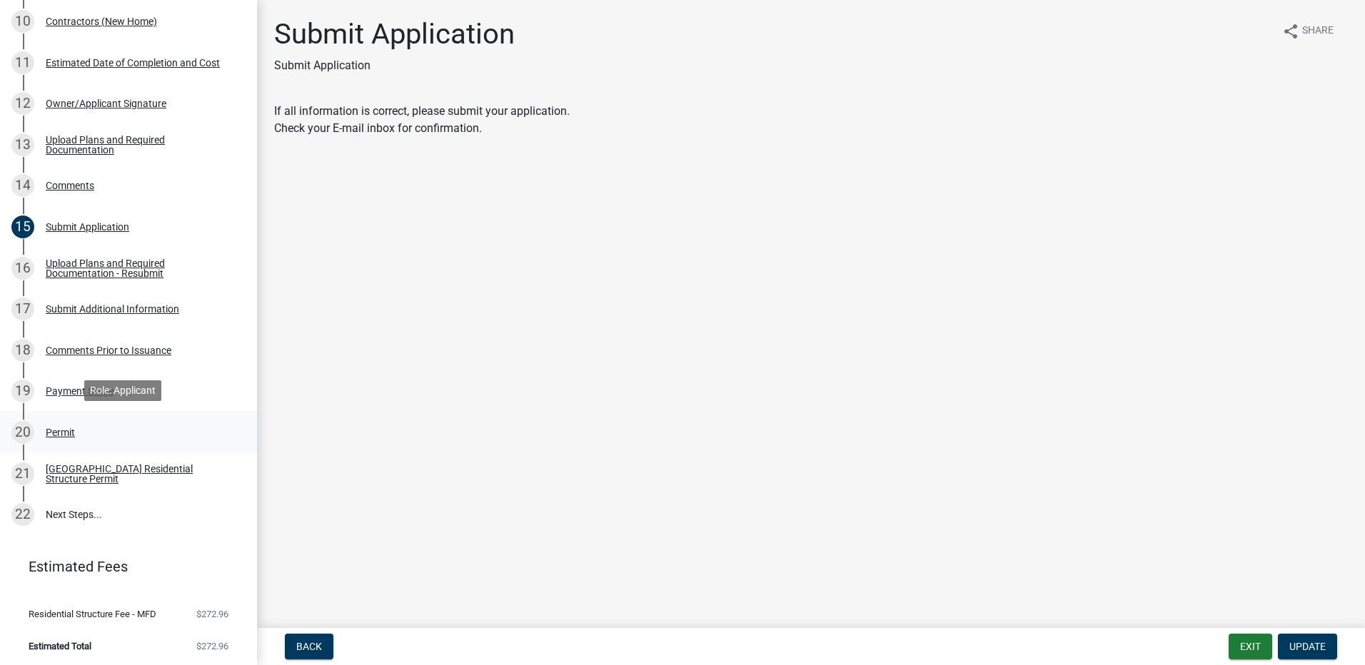
click at [111, 446] on link "20 Permit" at bounding box center [128, 432] width 257 height 41
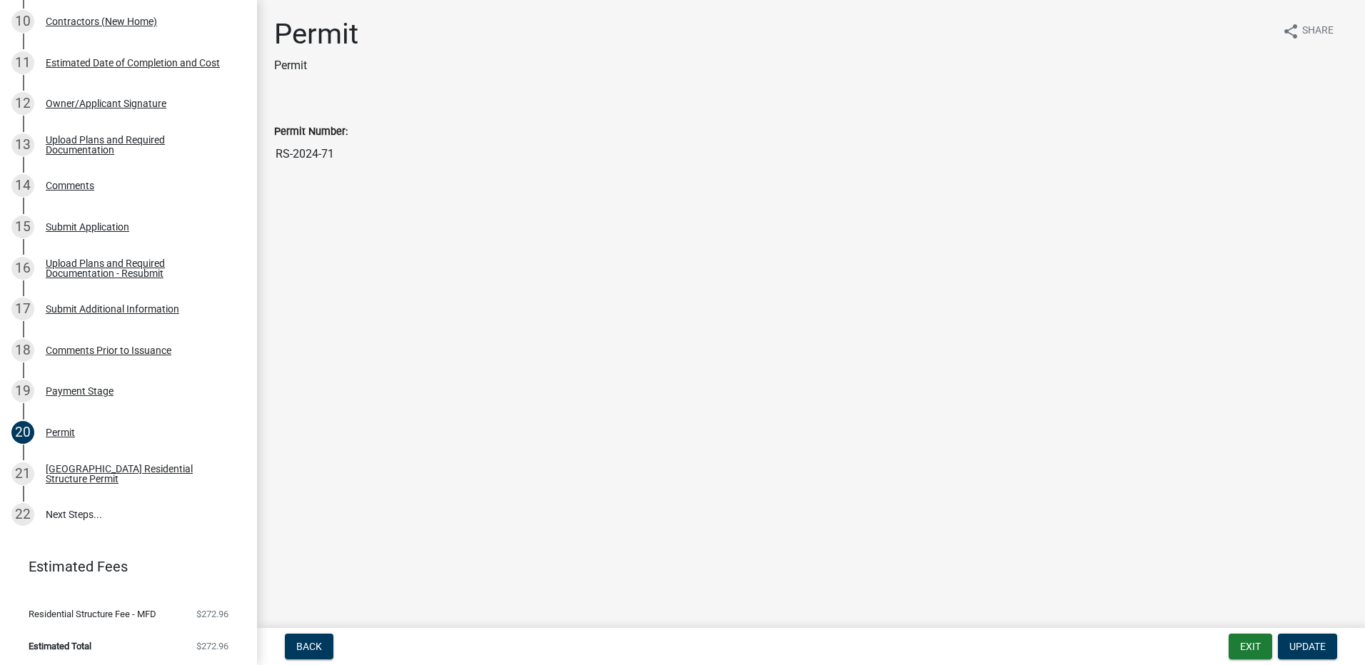
click at [299, 163] on input "RS-2024-71" at bounding box center [811, 154] width 1074 height 29
click at [334, 471] on main "Permit Permit share Share Permit Number: RS-2024-71" at bounding box center [811, 311] width 1108 height 622
click at [104, 519] on link "22 Next Steps..." at bounding box center [128, 514] width 257 height 41
click at [116, 508] on link "22 Next Steps..." at bounding box center [128, 514] width 257 height 41
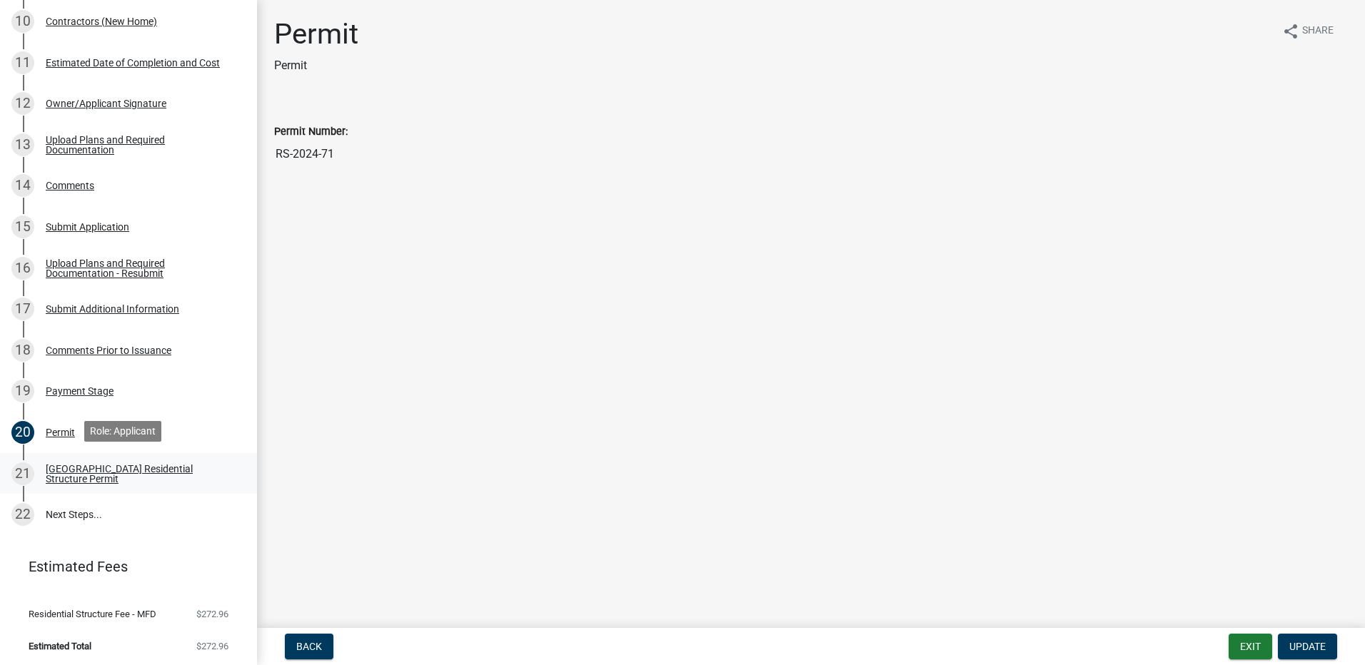
click at [123, 472] on div "[GEOGRAPHIC_DATA] Residential Structure Permit" at bounding box center [140, 474] width 188 height 20
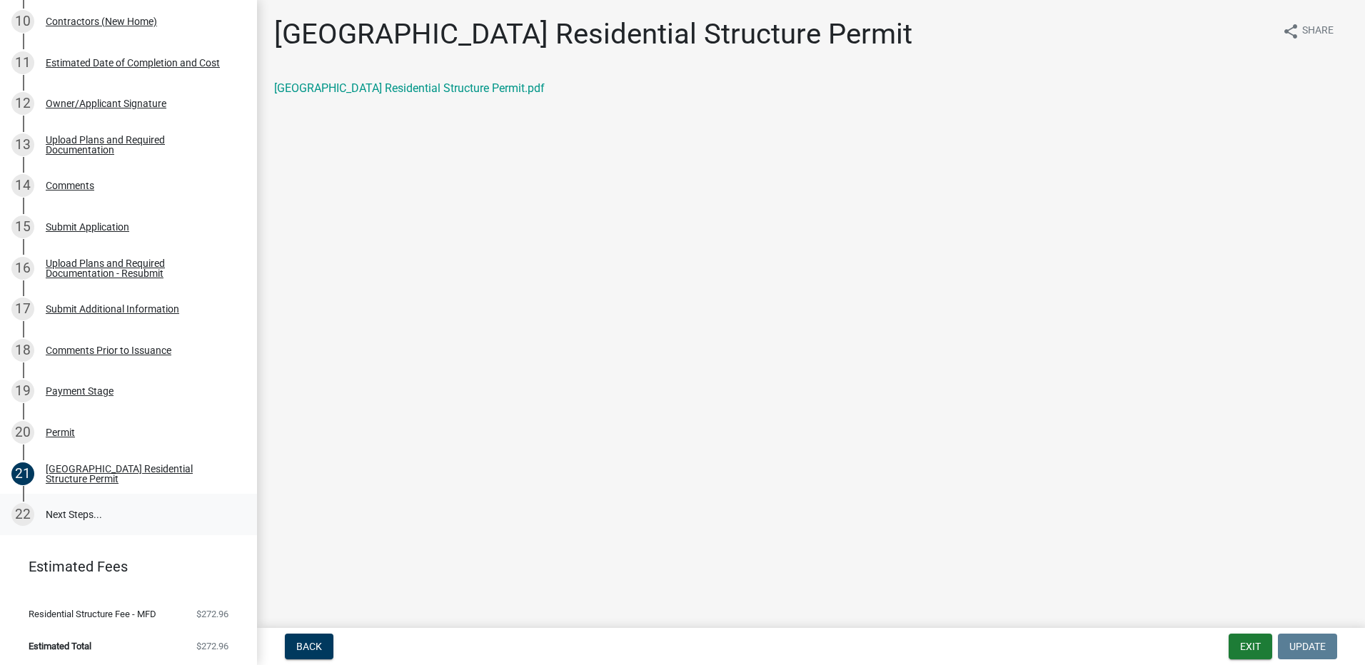
click at [101, 518] on link "22 Next Steps..." at bounding box center [128, 514] width 257 height 41
click at [83, 510] on link "22 Next Steps..." at bounding box center [128, 514] width 257 height 41
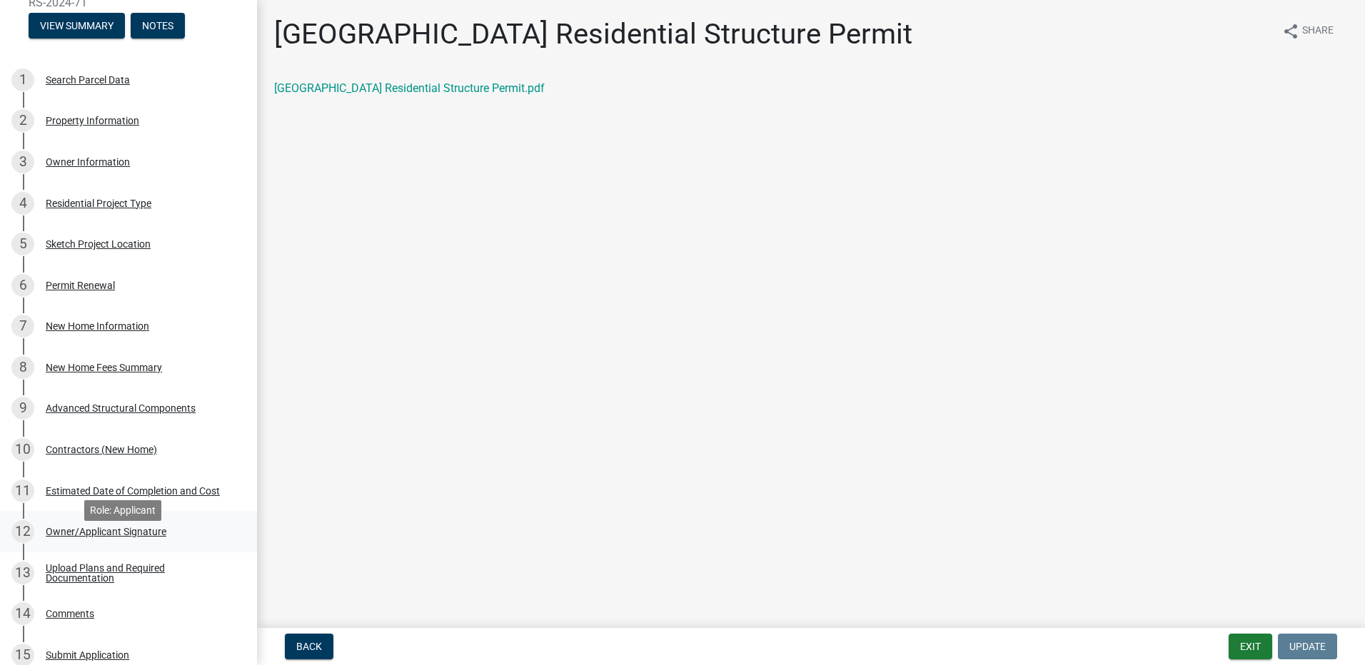
scroll to position [0, 0]
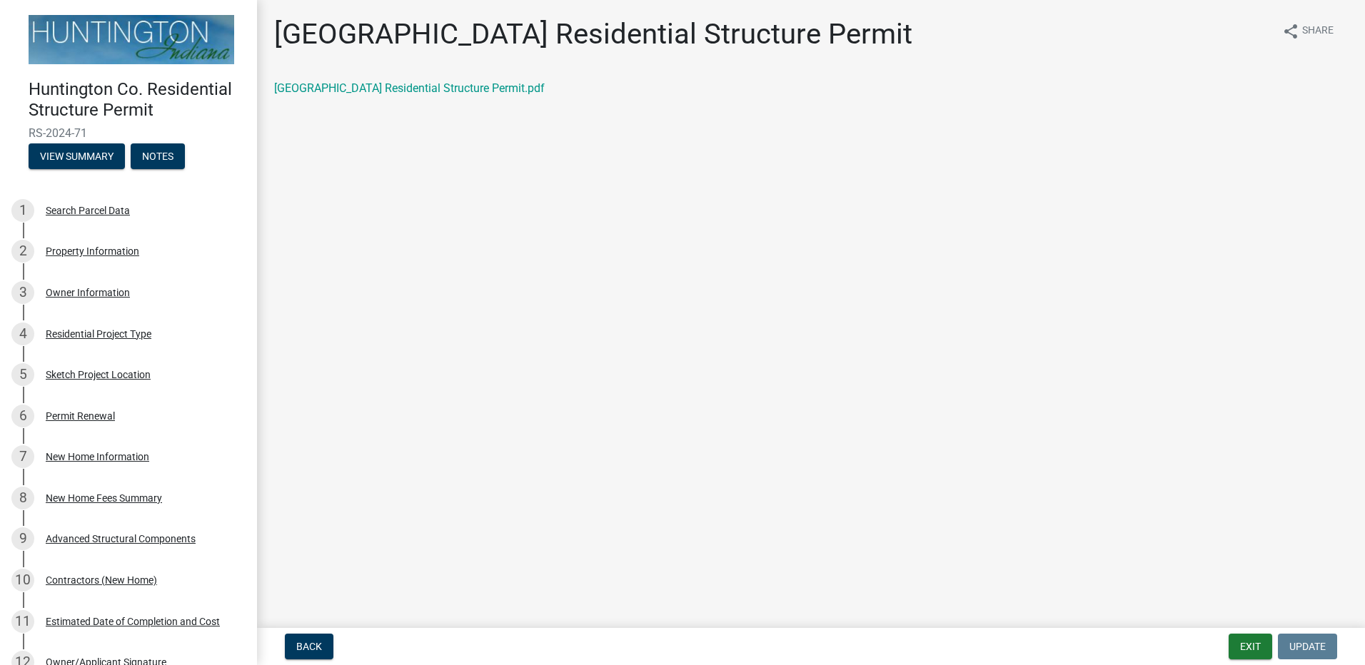
click at [83, 181] on header "Huntington Co. Residential Structure Permit RS-2024-71 View Summary Notes" at bounding box center [128, 92] width 257 height 184
click at [84, 158] on button "View Summary" at bounding box center [77, 156] width 96 height 26
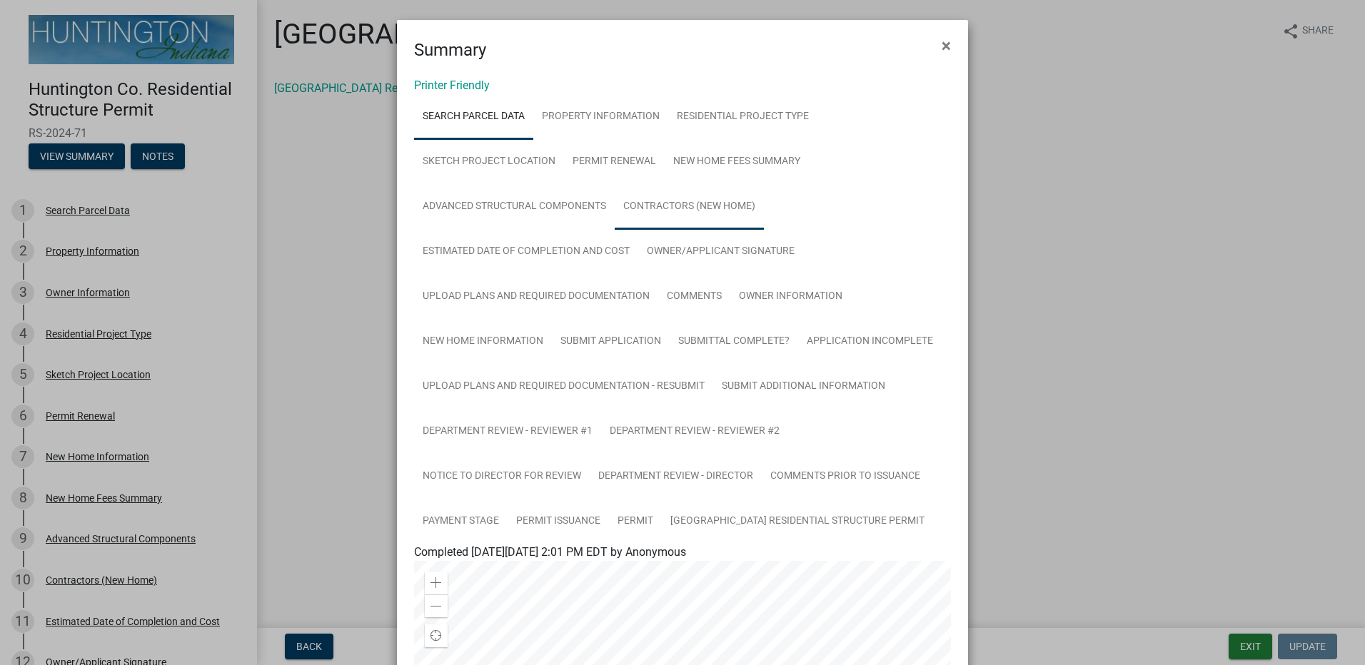
click at [695, 216] on link "Contractors (New Home)" at bounding box center [689, 207] width 149 height 46
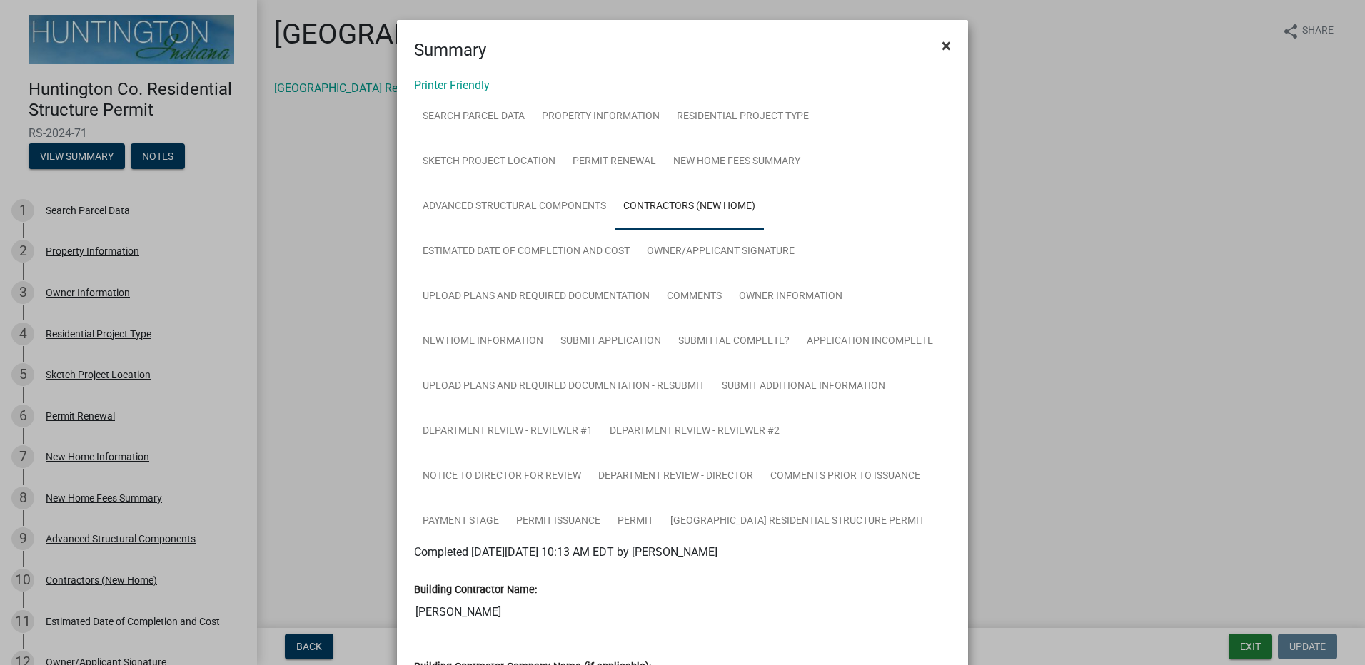
click at [941, 47] on span "×" at bounding box center [945, 46] width 9 height 20
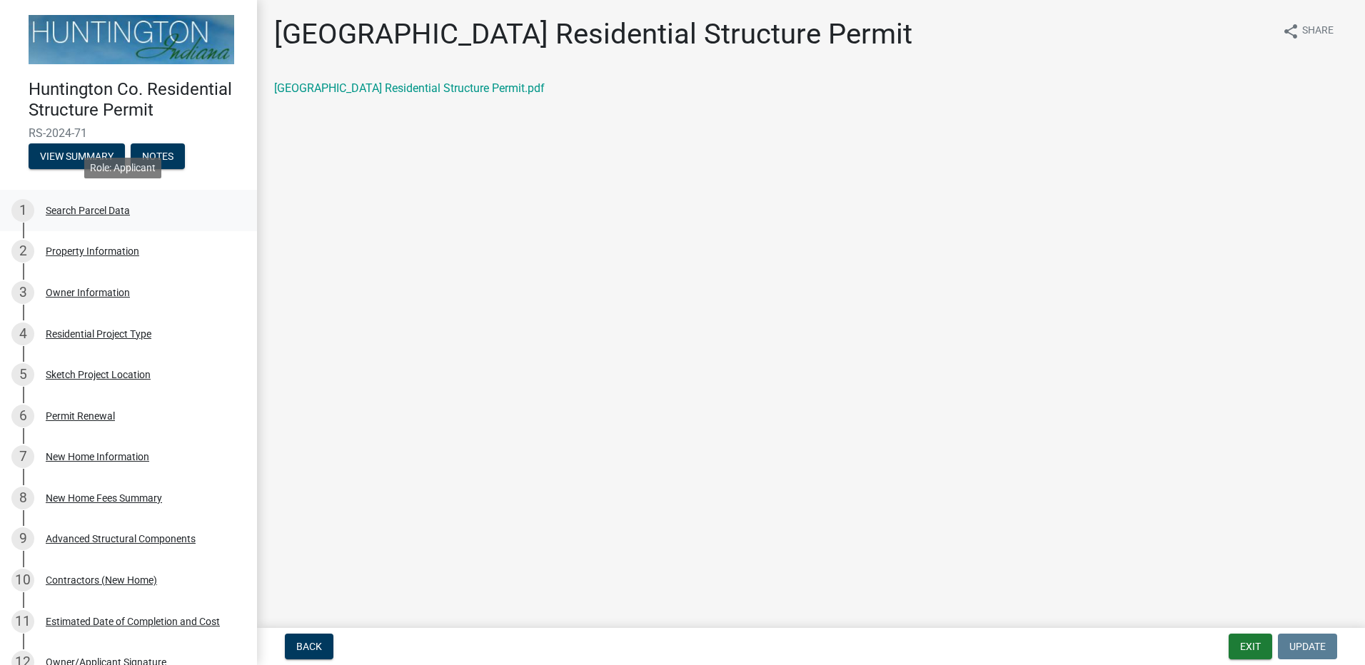
click at [110, 206] on div "Search Parcel Data" at bounding box center [88, 211] width 84 height 10
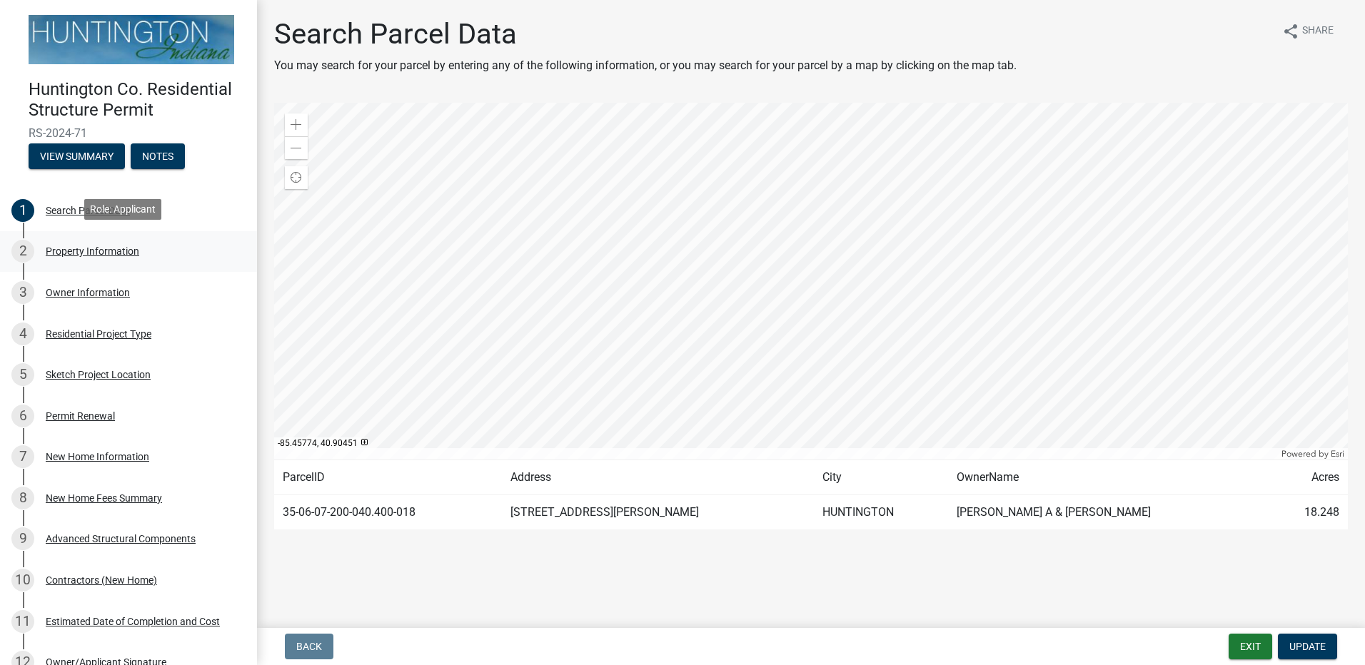
click at [82, 252] on div "Property Information" at bounding box center [93, 251] width 94 height 10
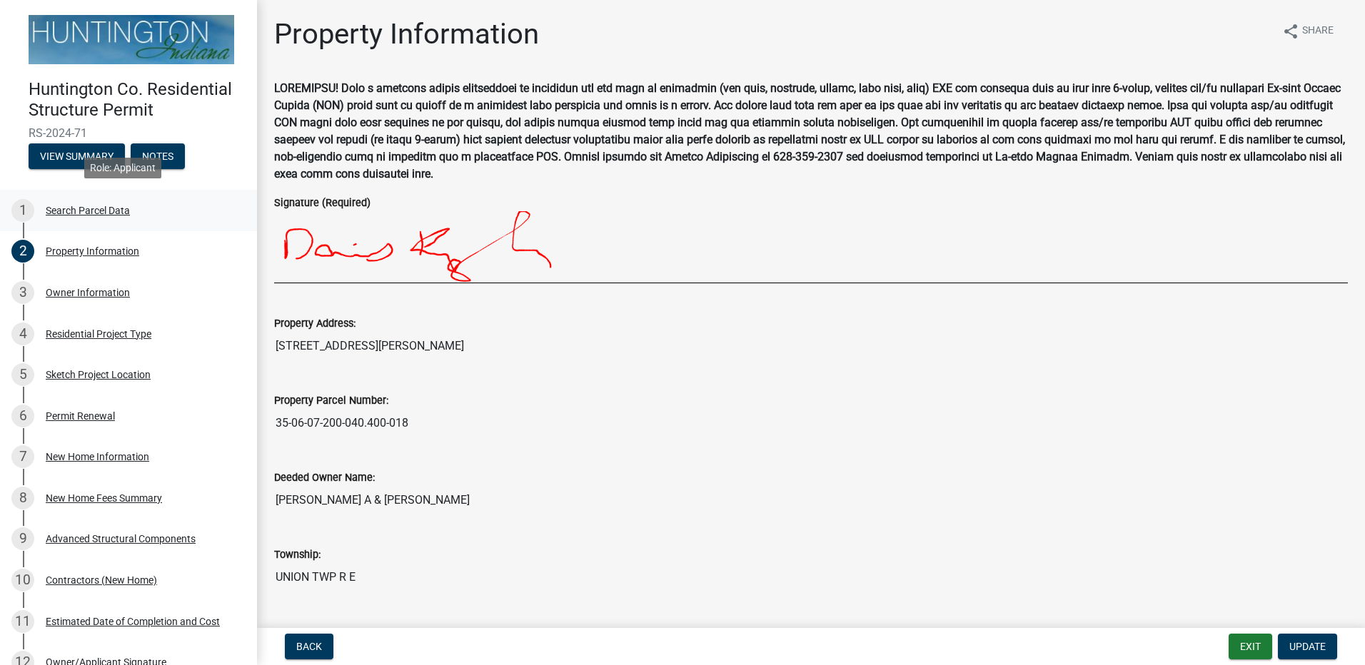
click at [116, 207] on div "Search Parcel Data" at bounding box center [88, 211] width 84 height 10
